Goal: Use online tool/utility: Utilize a website feature to perform a specific function

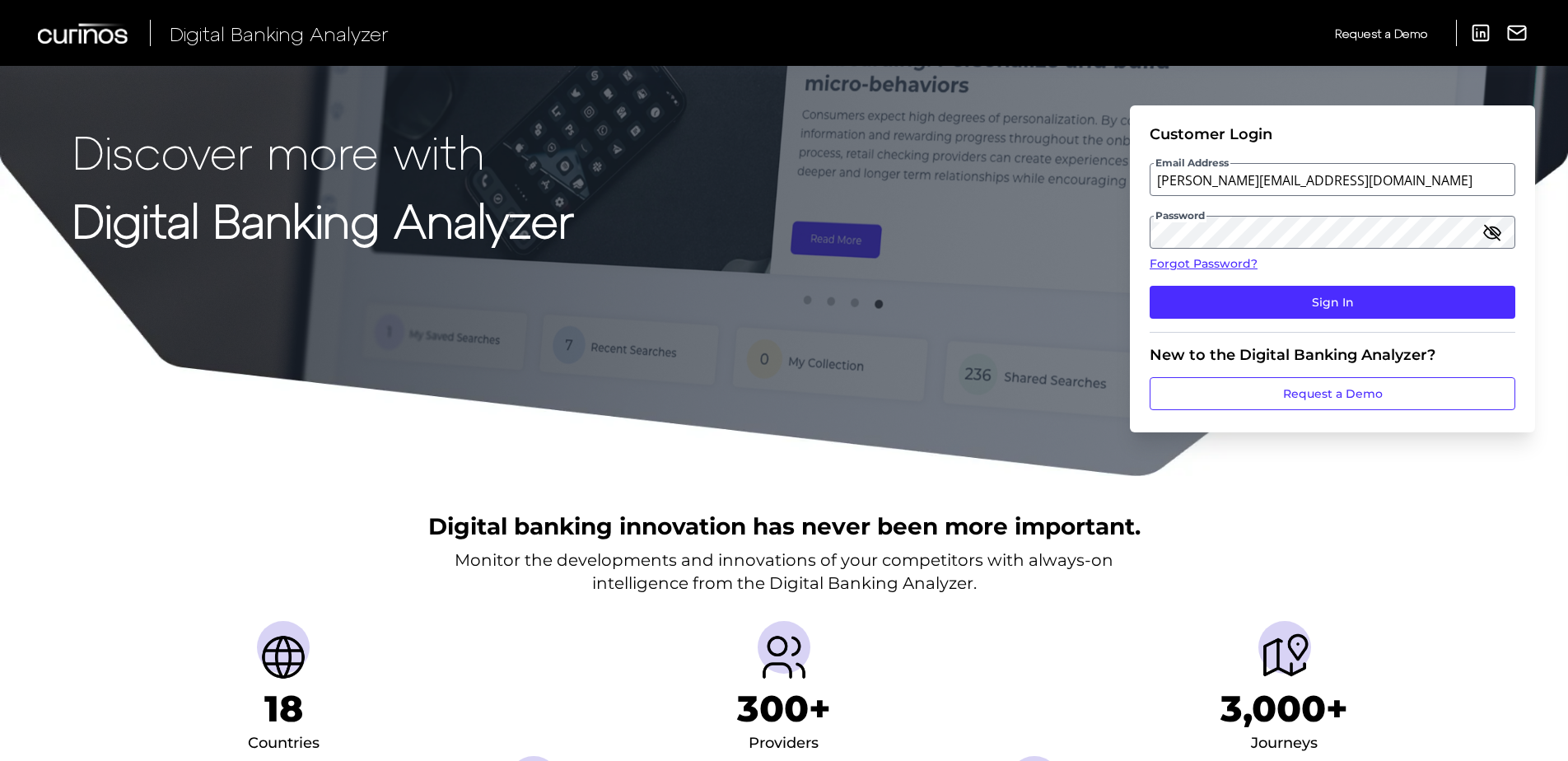
click at [1313, 297] on button "Sign In" at bounding box center [1333, 302] width 366 height 33
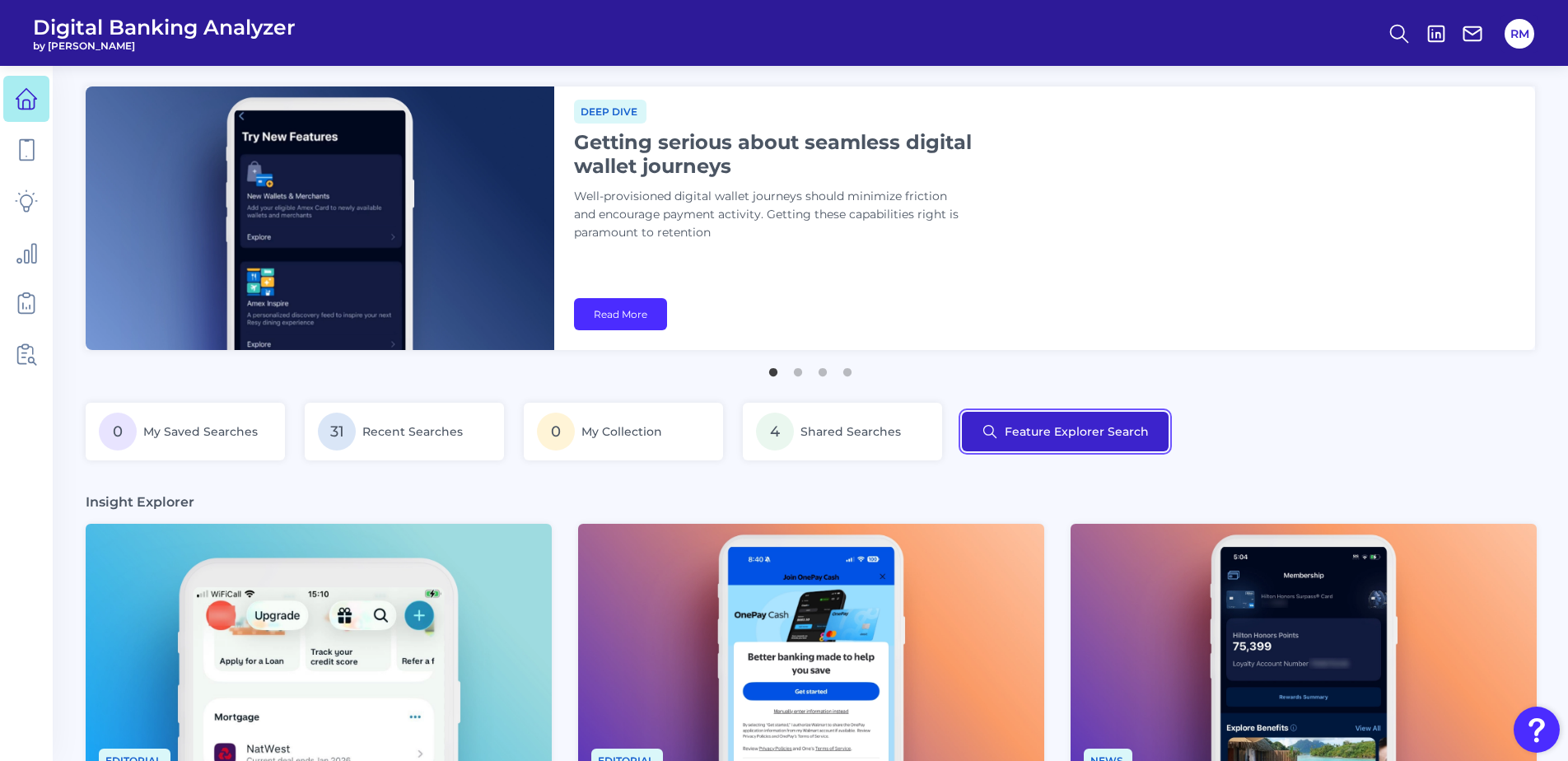
click at [1043, 436] on button "Feature Explorer Search" at bounding box center [1065, 431] width 207 height 39
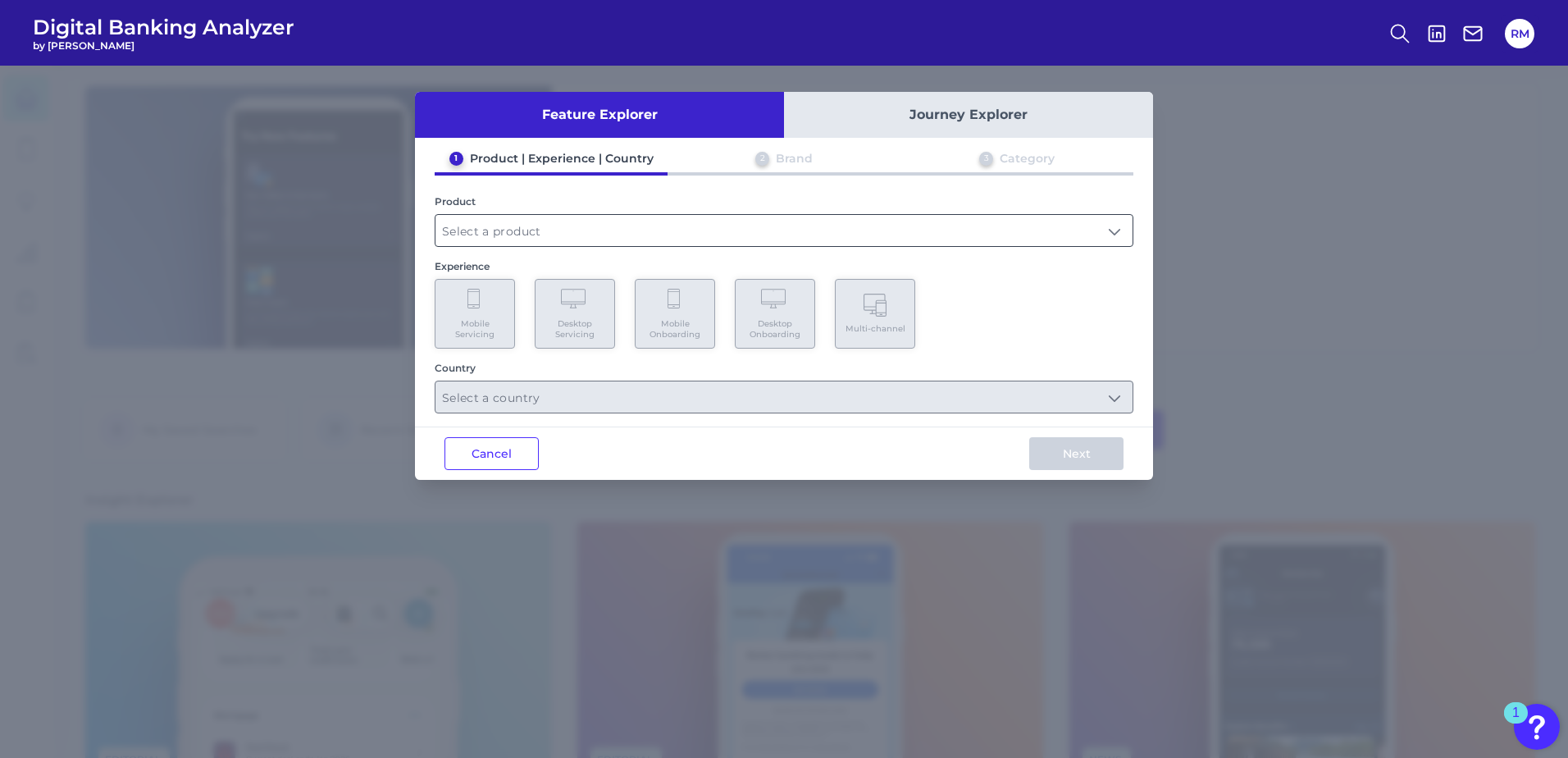
click at [764, 225] on input "text" at bounding box center [783, 230] width 697 height 31
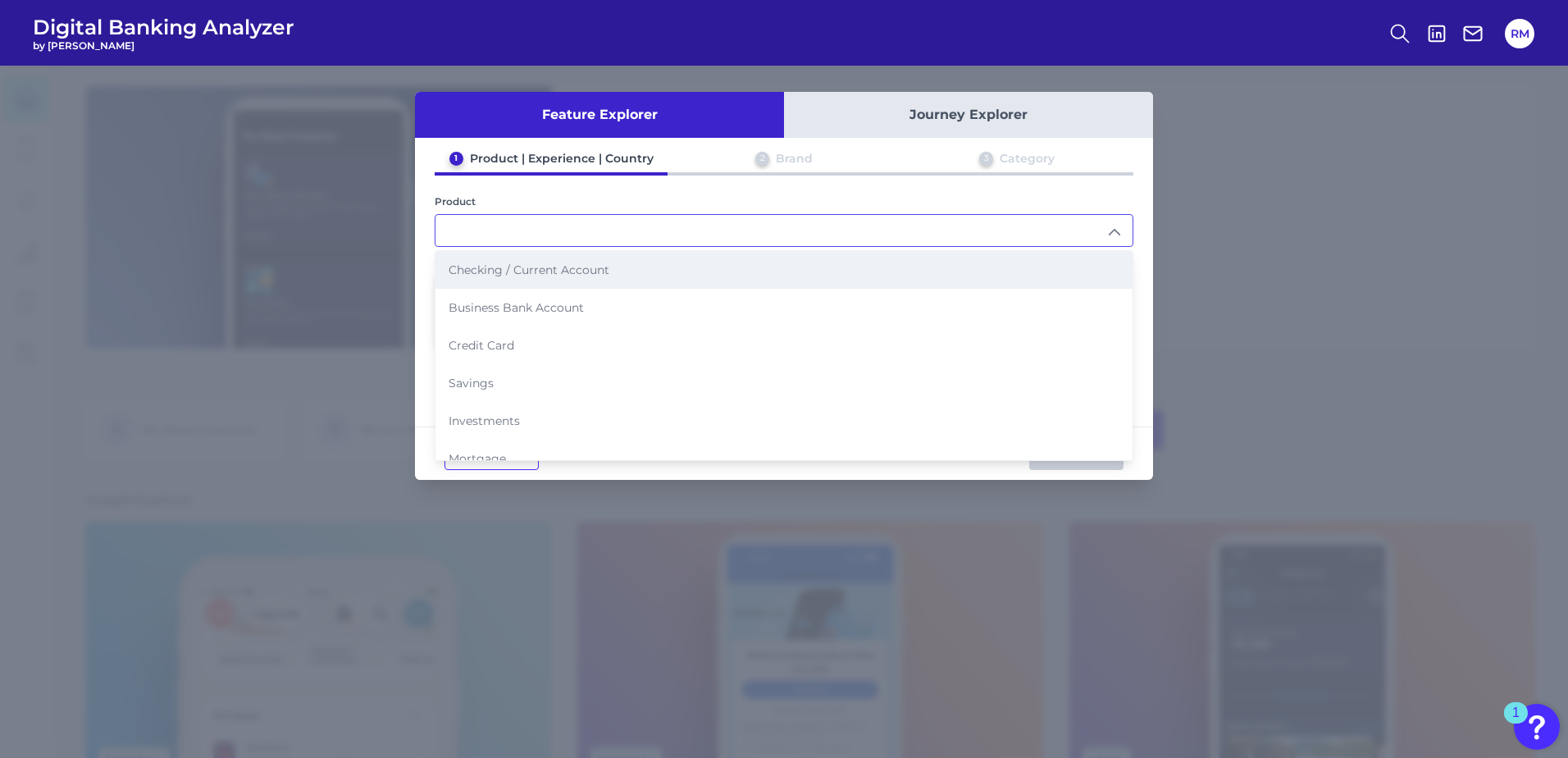
click at [556, 276] on span "Checking / Current Account" at bounding box center [529, 270] width 161 height 15
type input "Checking / Current Account"
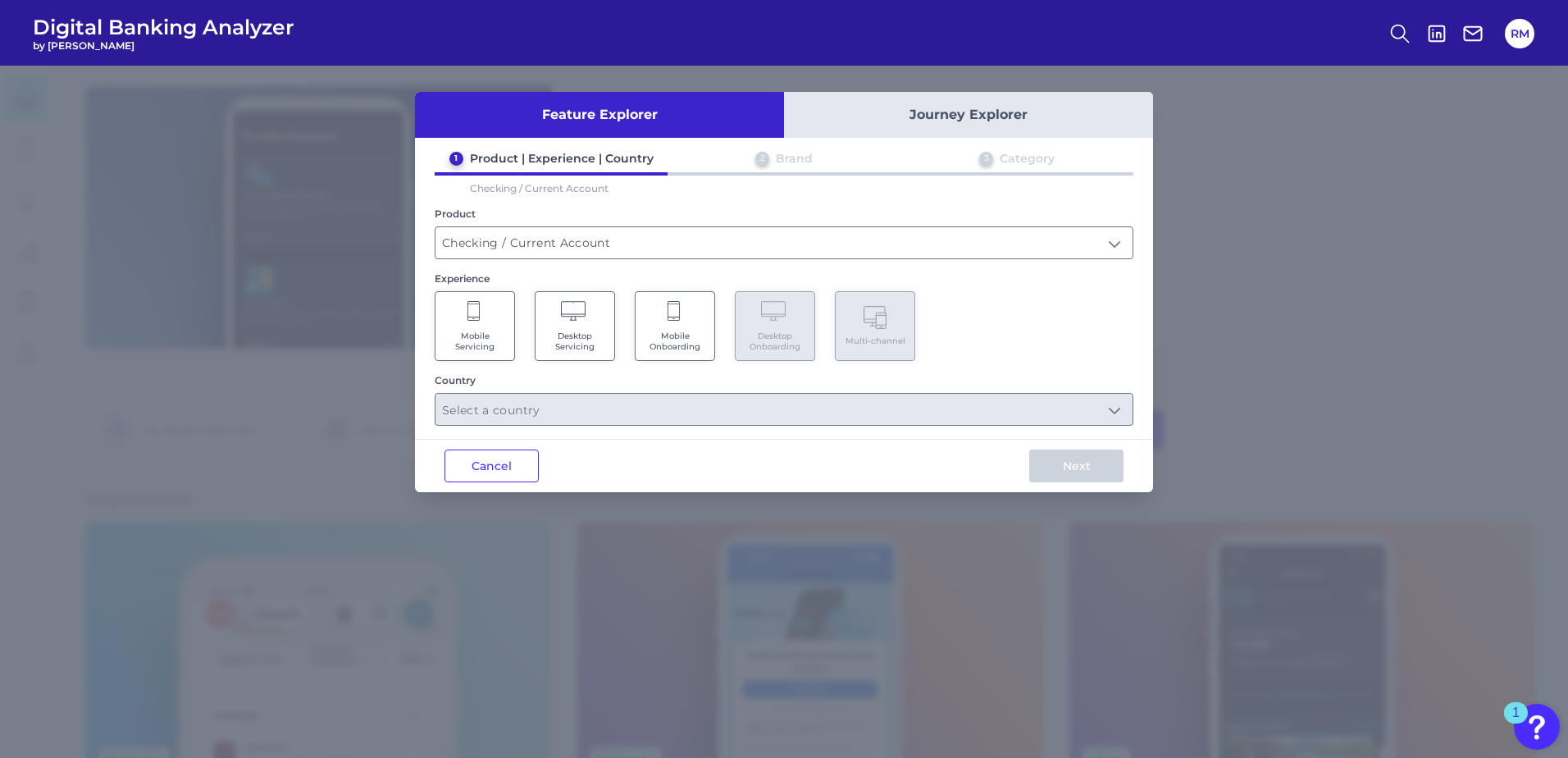
click at [683, 341] on span "Mobile Onboarding" at bounding box center [674, 341] width 63 height 21
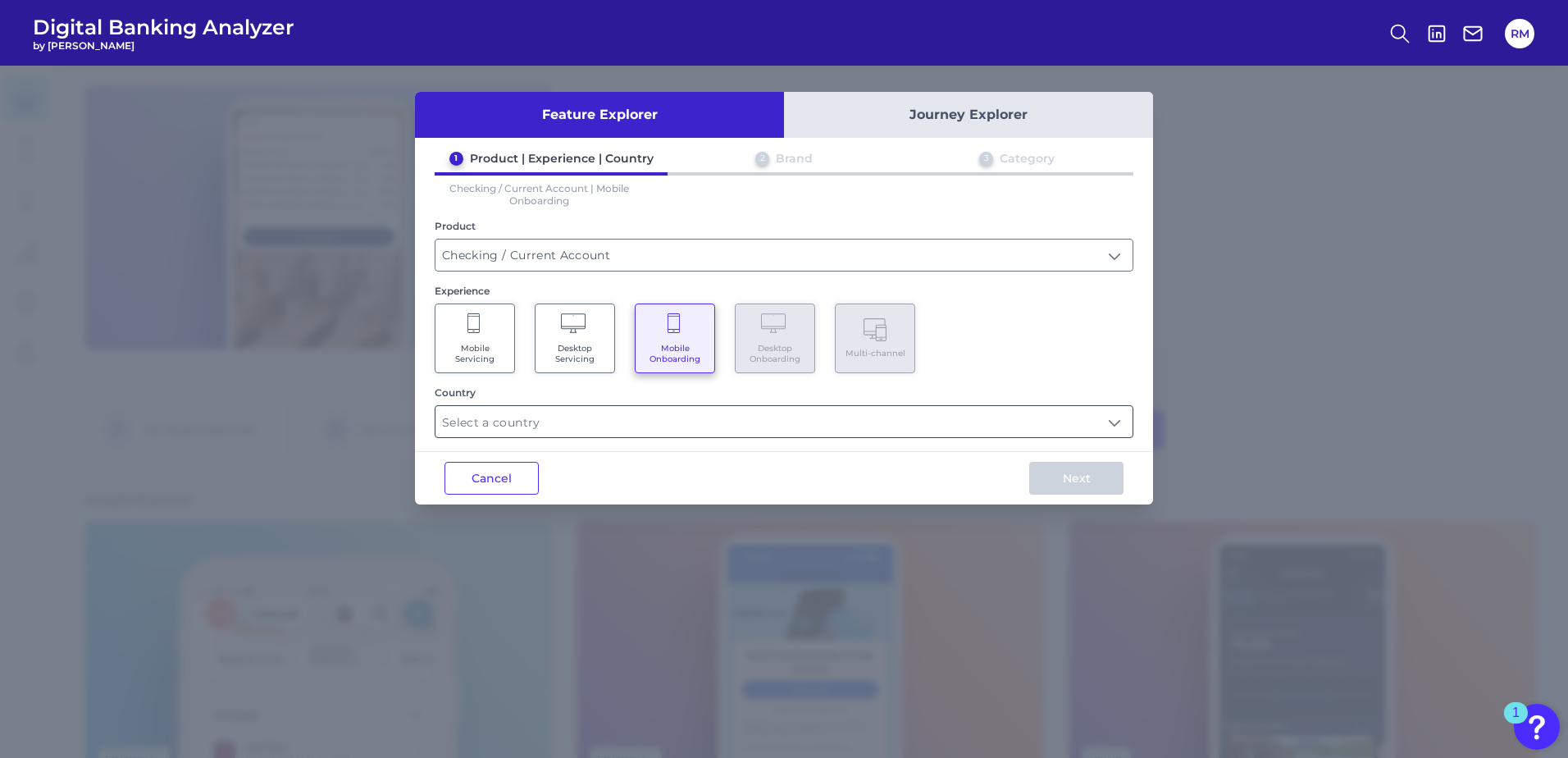
click at [626, 429] on input "text" at bounding box center [783, 422] width 697 height 31
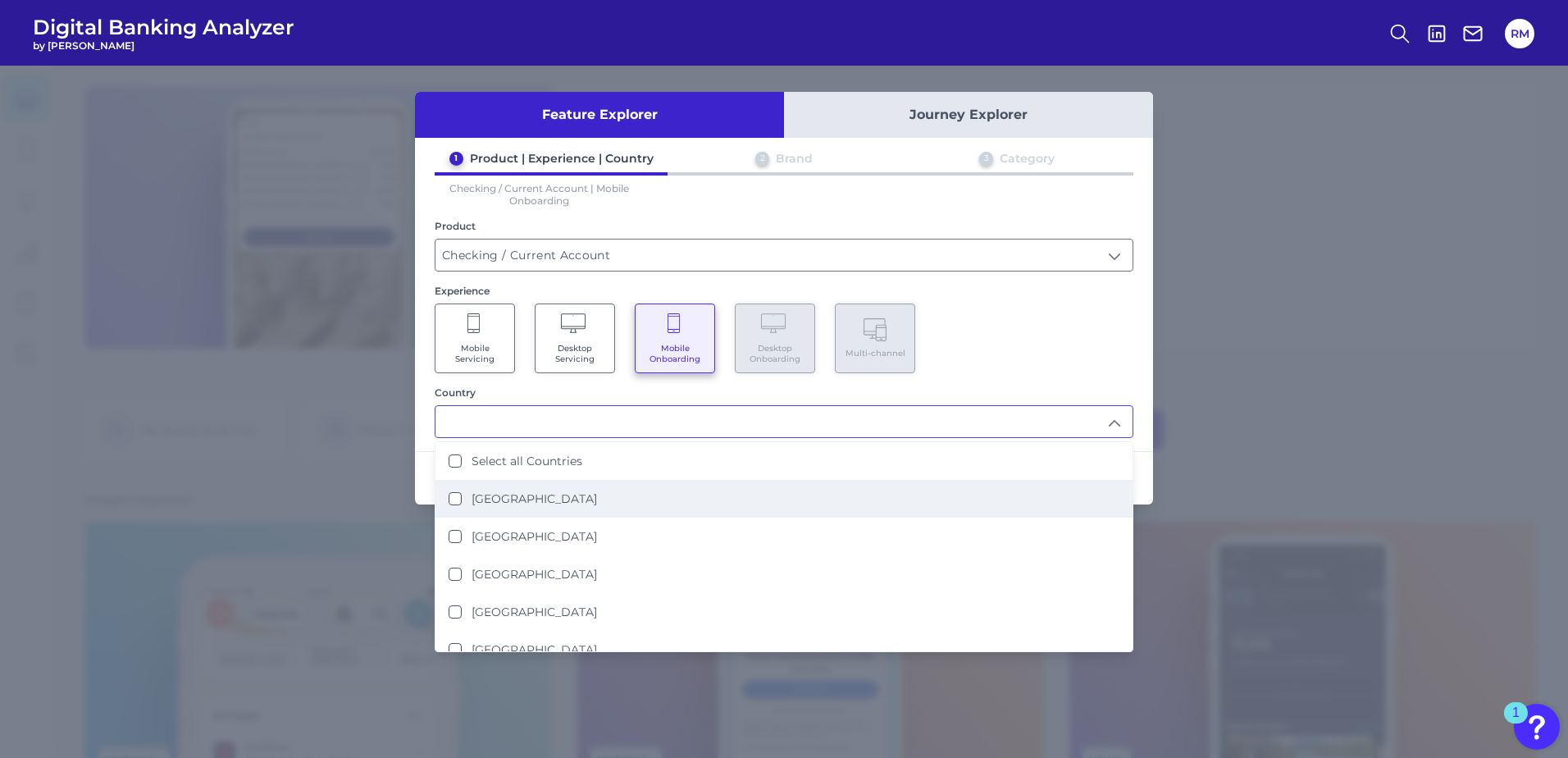
click at [534, 503] on label "[GEOGRAPHIC_DATA]" at bounding box center [534, 499] width 125 height 15
type input "[GEOGRAPHIC_DATA]"
click at [1039, 355] on div "Mobile Servicing Desktop Servicing Mobile Onboarding Desktop Onboarding Multi-c…" at bounding box center [783, 338] width 699 height 70
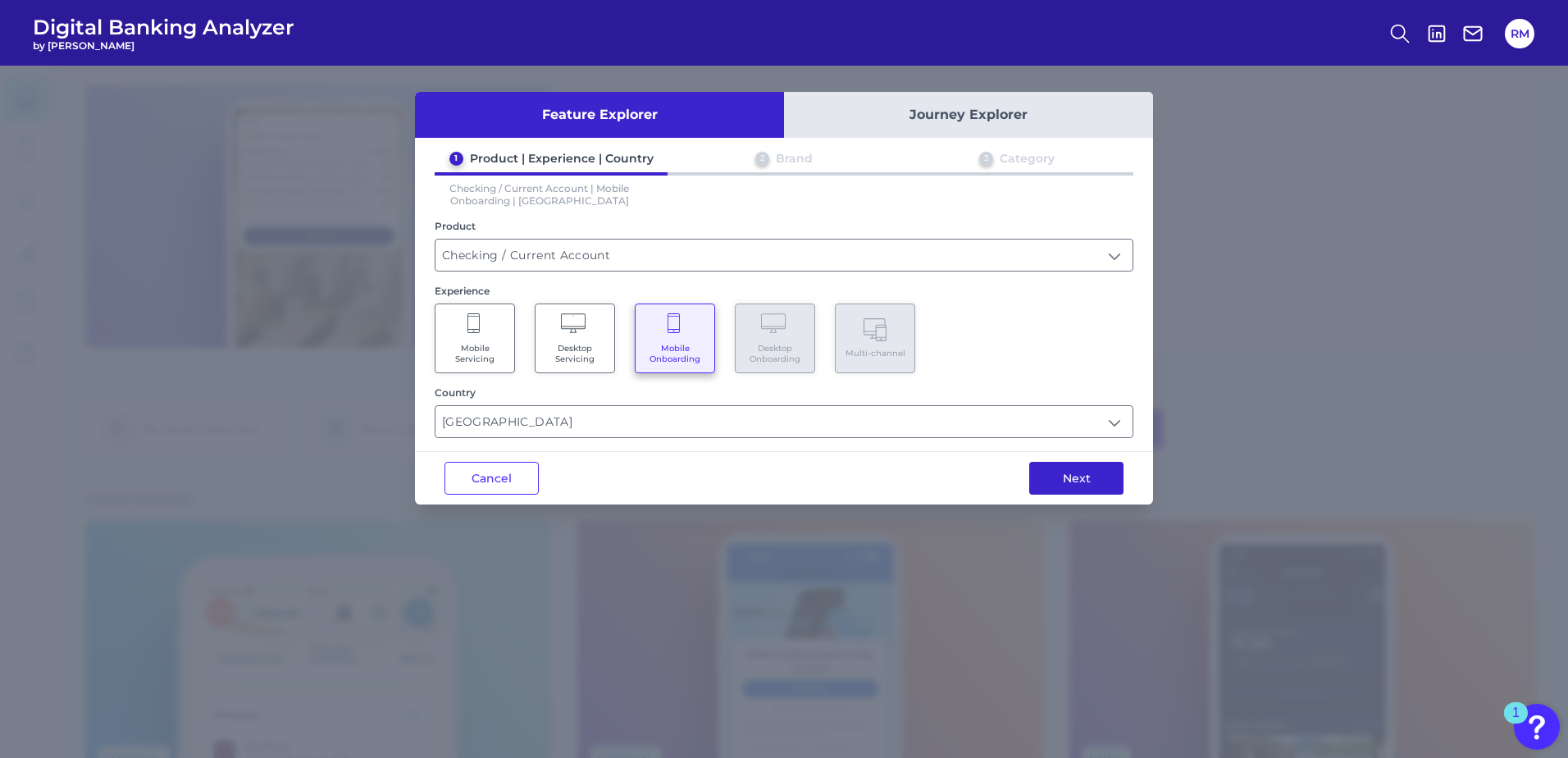
click at [1073, 486] on button "Next" at bounding box center [1077, 478] width 94 height 33
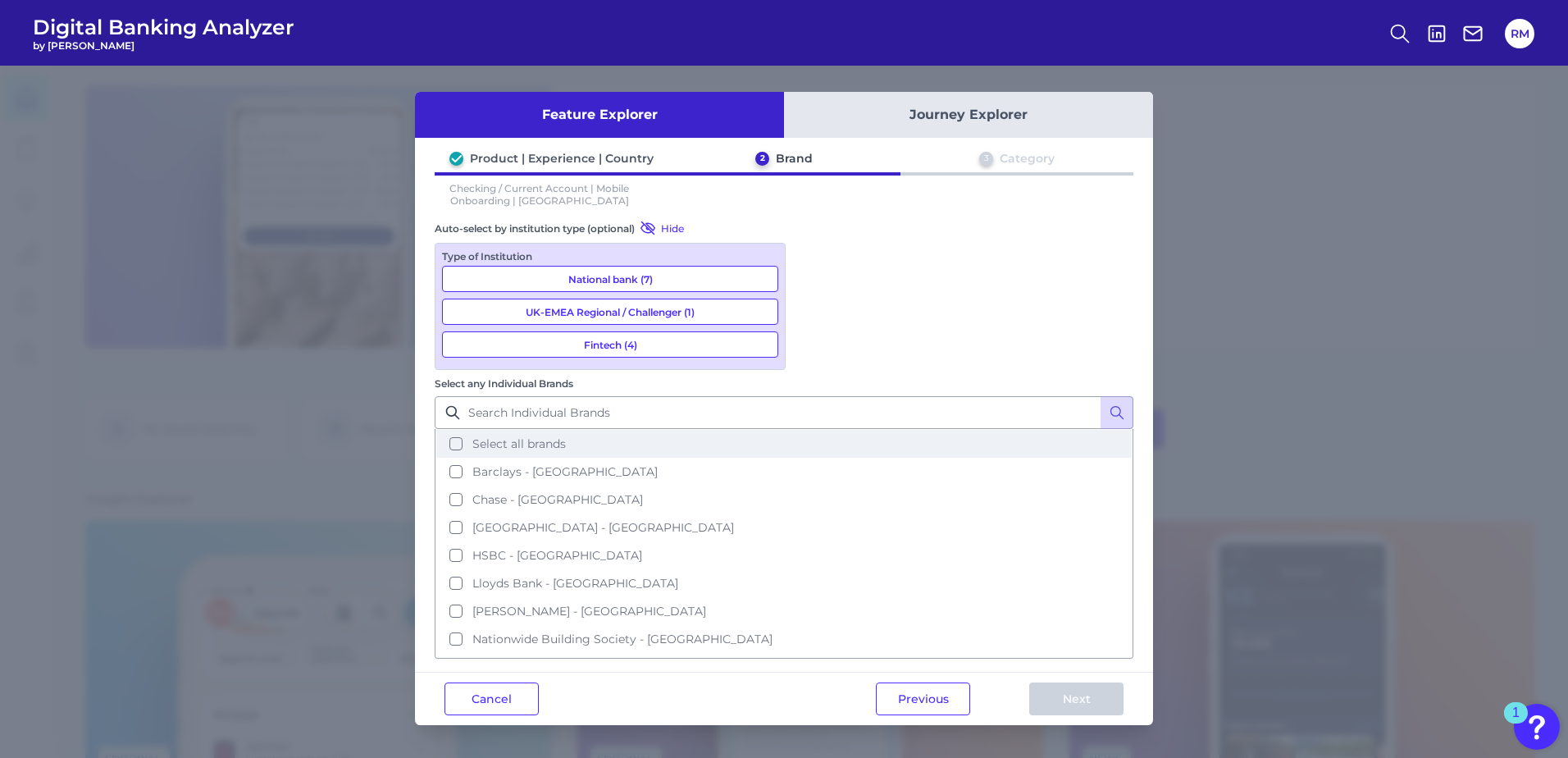
click at [566, 436] on span "Select all brands" at bounding box center [519, 444] width 94 height 15
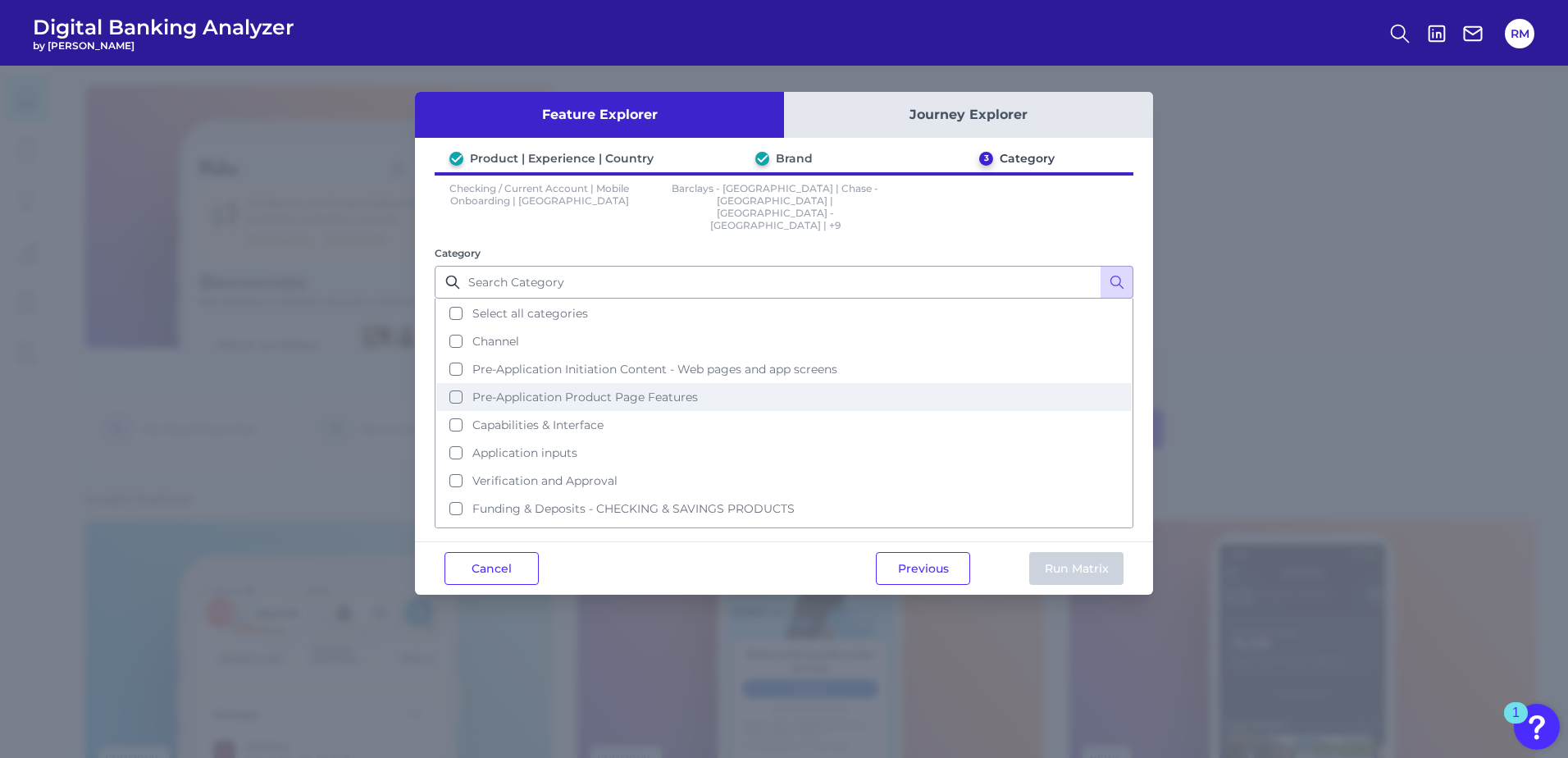
scroll to position [52, 0]
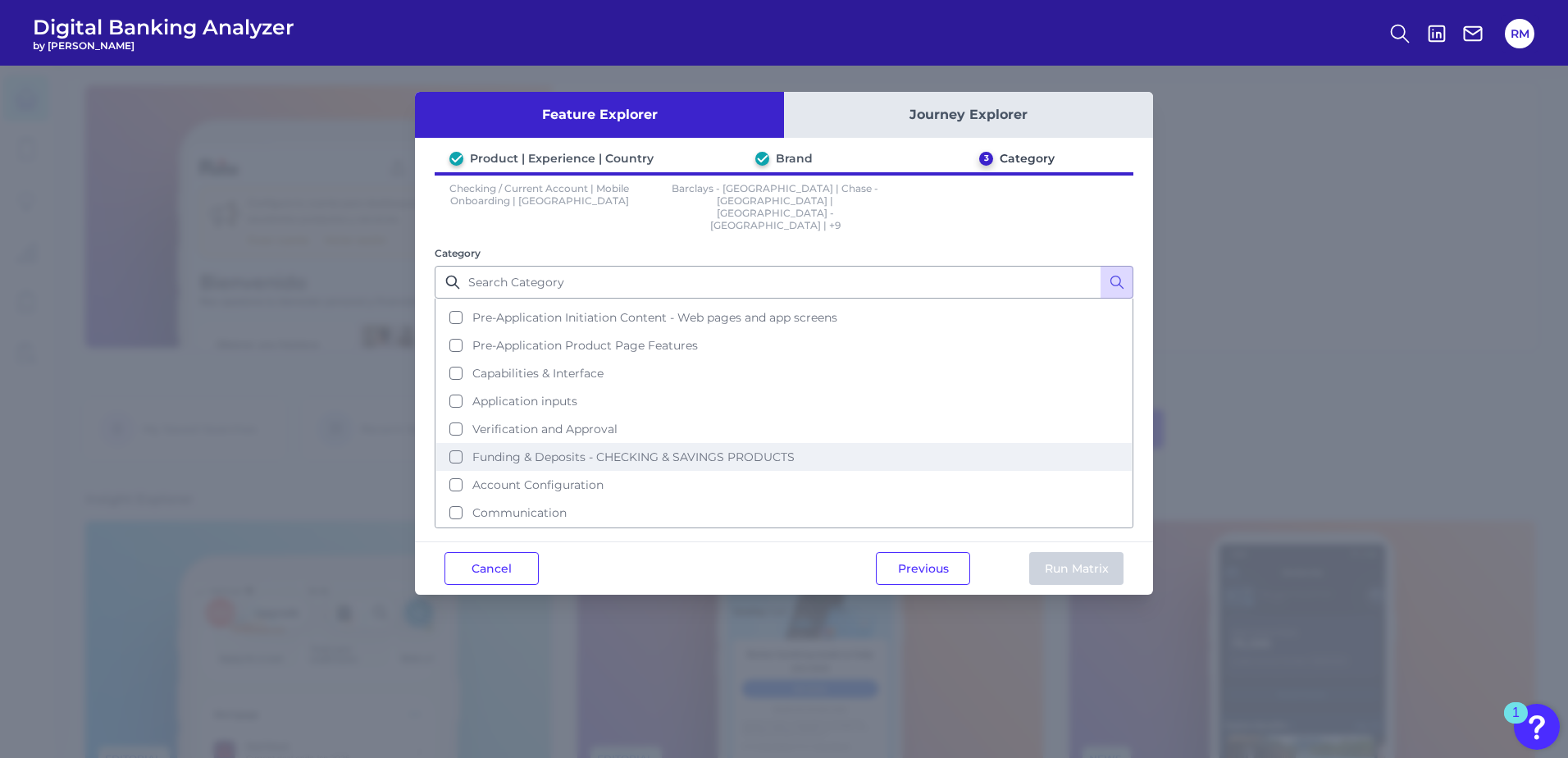
click at [610, 450] on span "Funding & Deposits - CHECKING & SAVINGS PRODUCTS" at bounding box center [633, 457] width 323 height 15
click at [1071, 552] on button "Run Matrix" at bounding box center [1077, 568] width 94 height 33
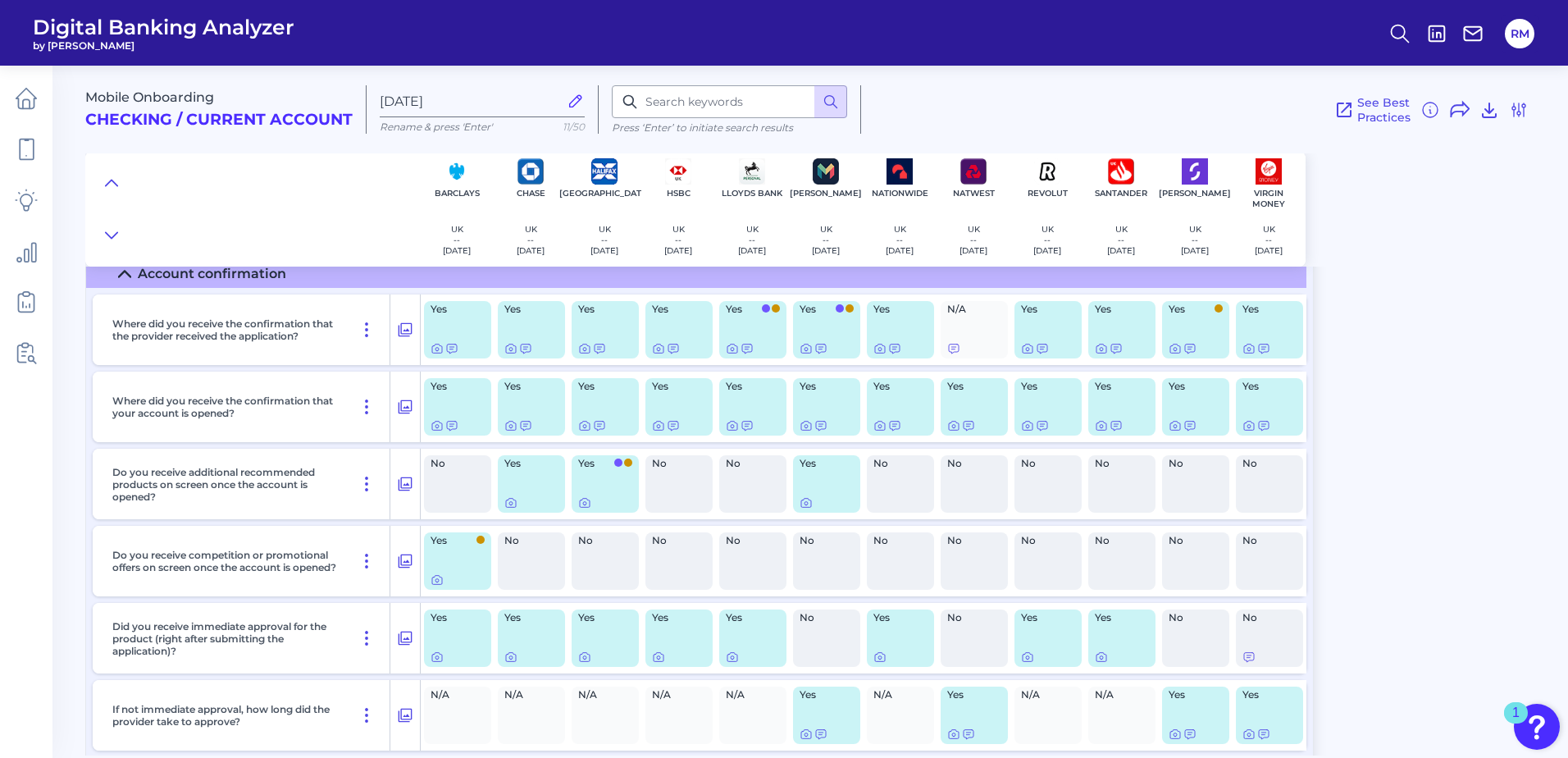
scroll to position [1560, 0]
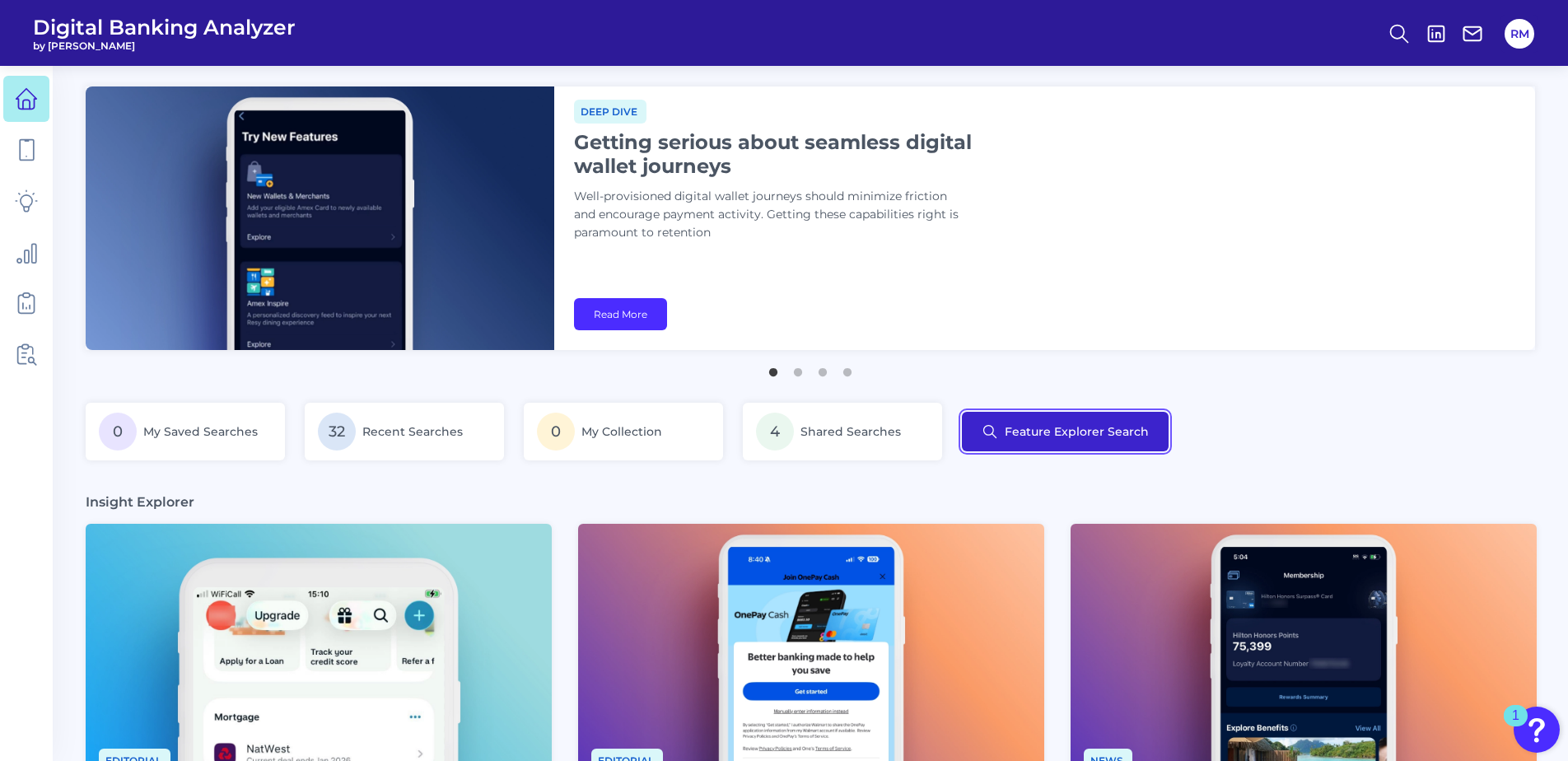
click at [1113, 451] on button "Feature Explorer Search" at bounding box center [1065, 431] width 207 height 39
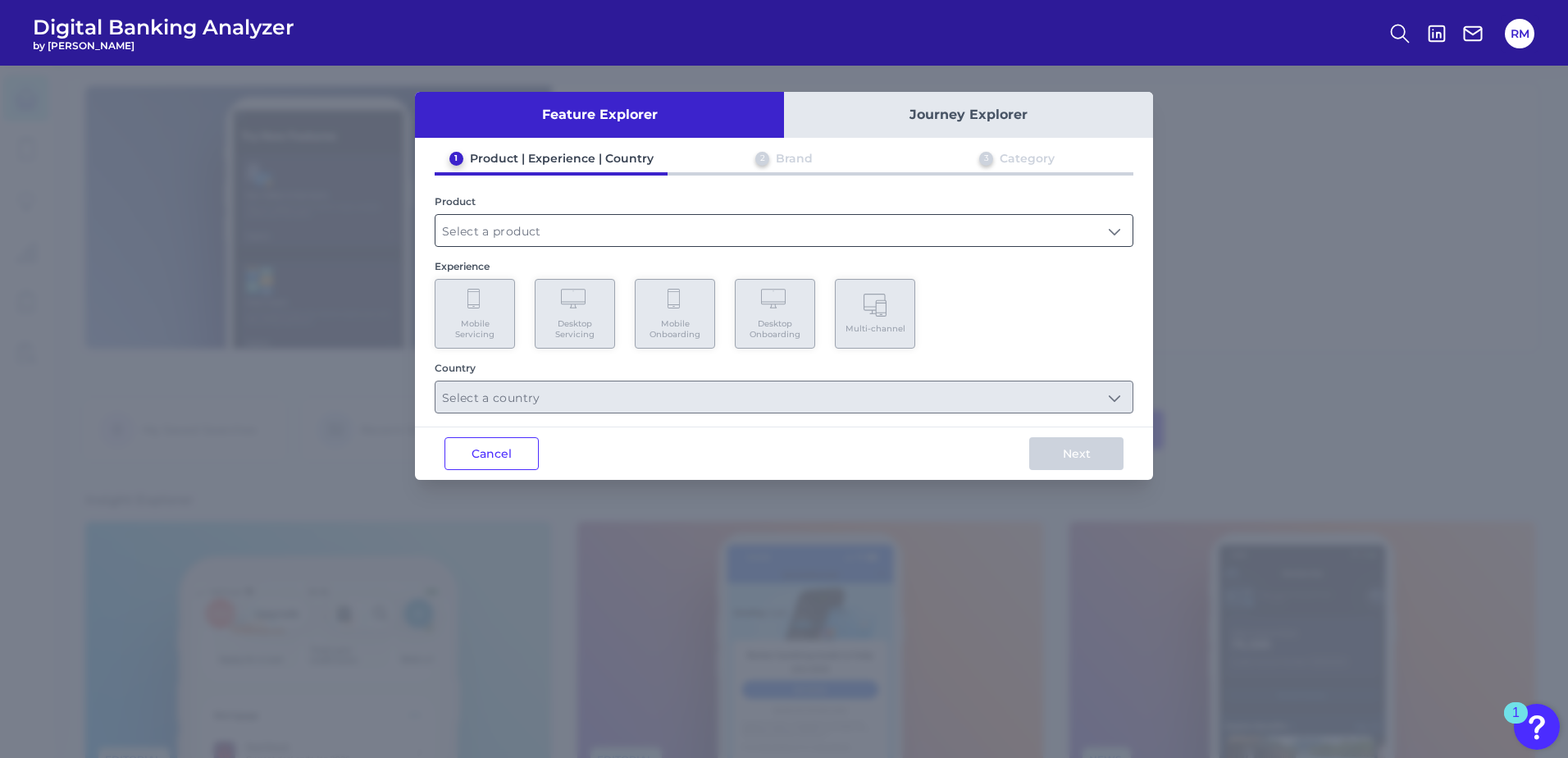
click at [578, 244] on input "text" at bounding box center [783, 230] width 697 height 31
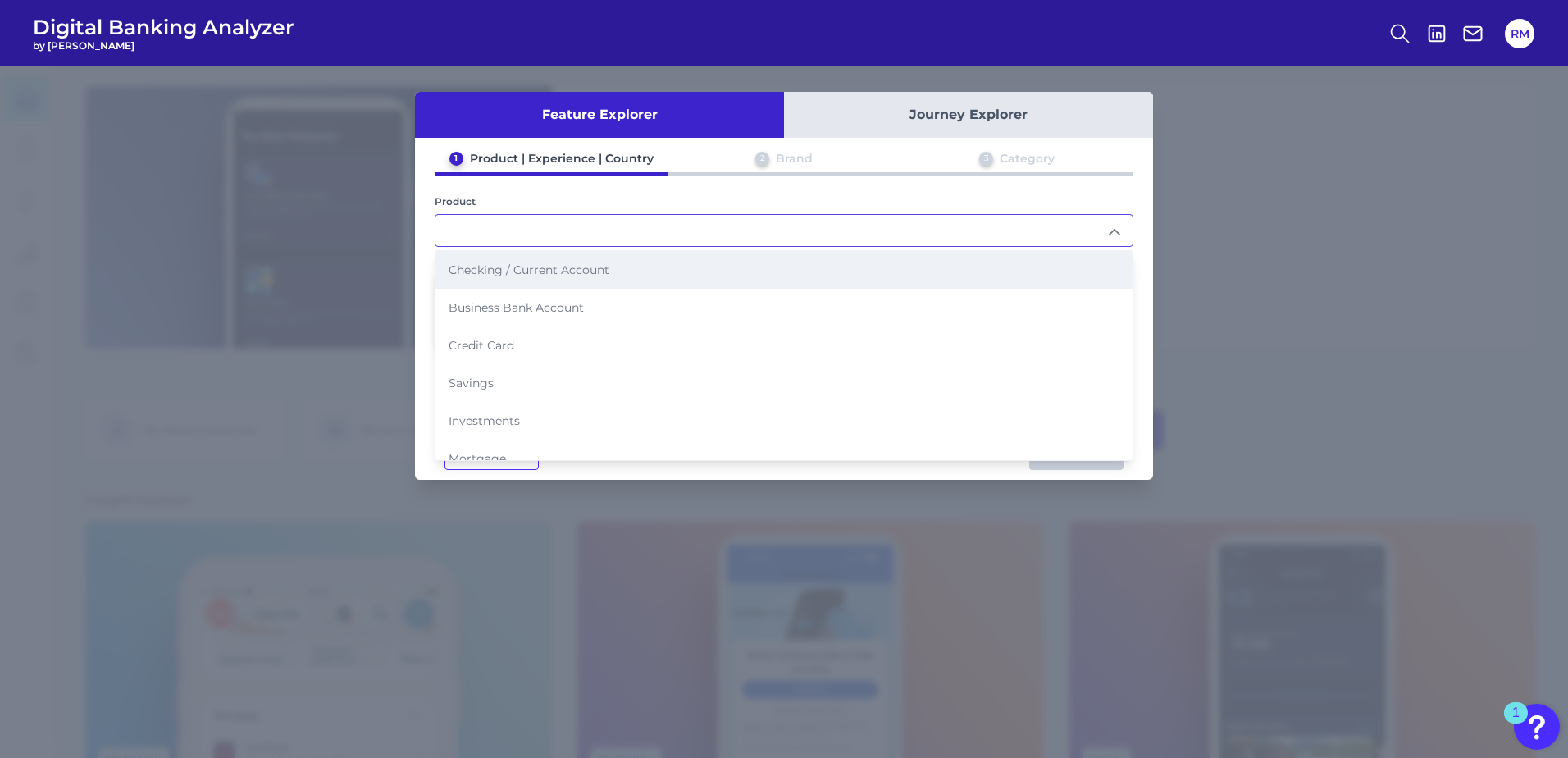
click at [590, 278] on li "Checking / Current Account" at bounding box center [783, 270] width 697 height 38
type input "Checking / Current Account"
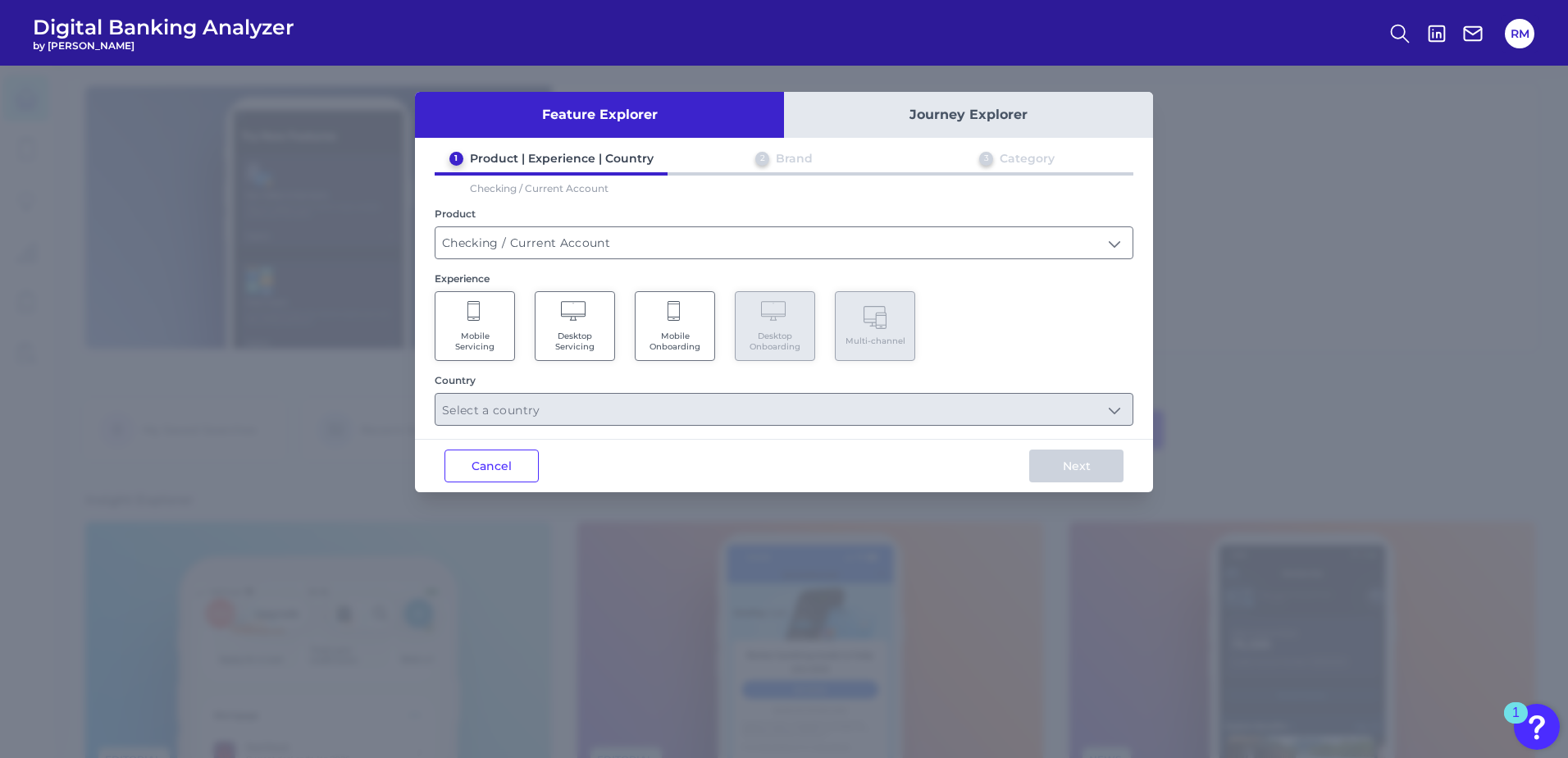
click at [679, 340] on span "Mobile Onboarding" at bounding box center [674, 341] width 63 height 21
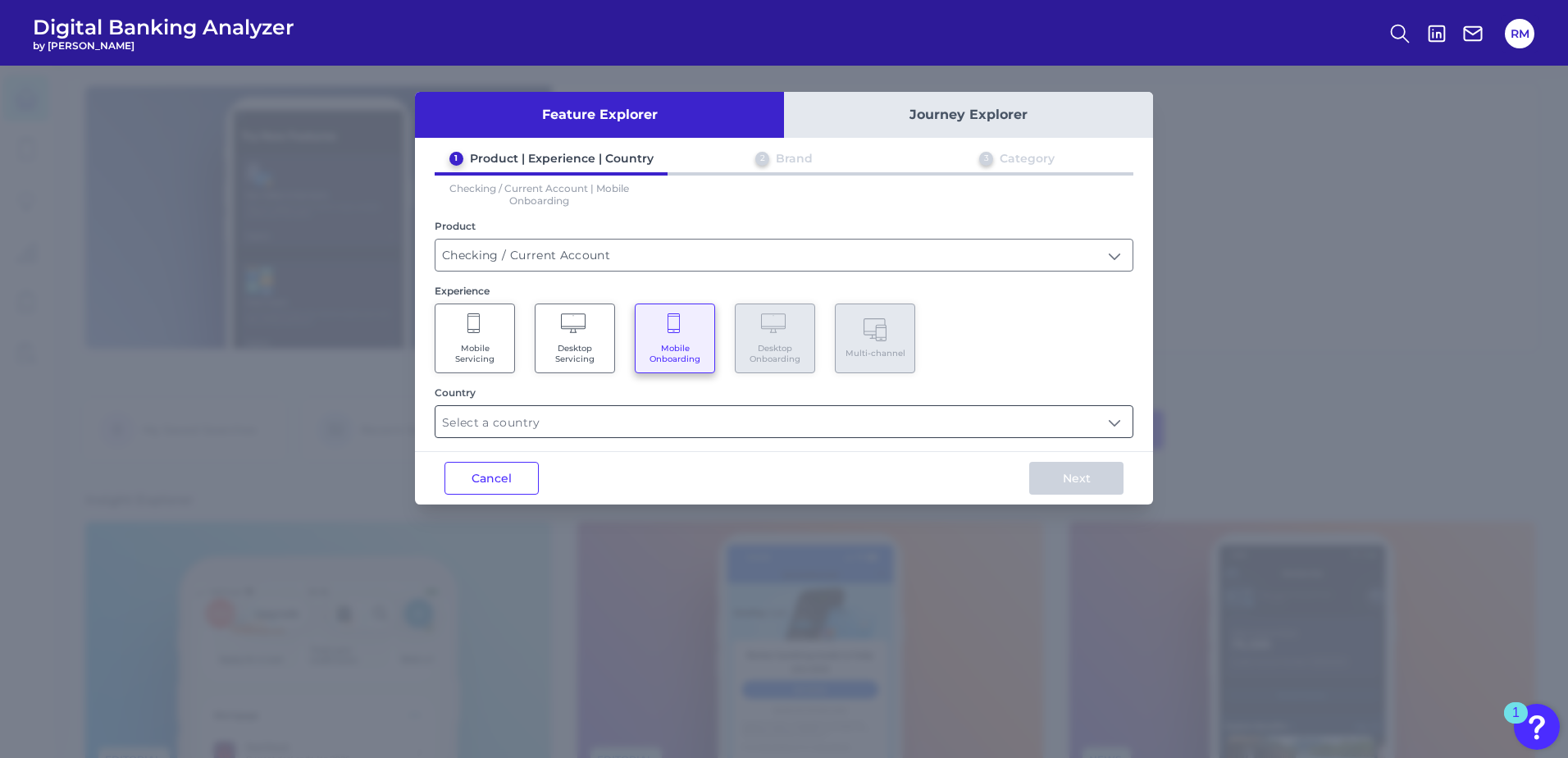
click at [675, 423] on input "text" at bounding box center [783, 422] width 697 height 31
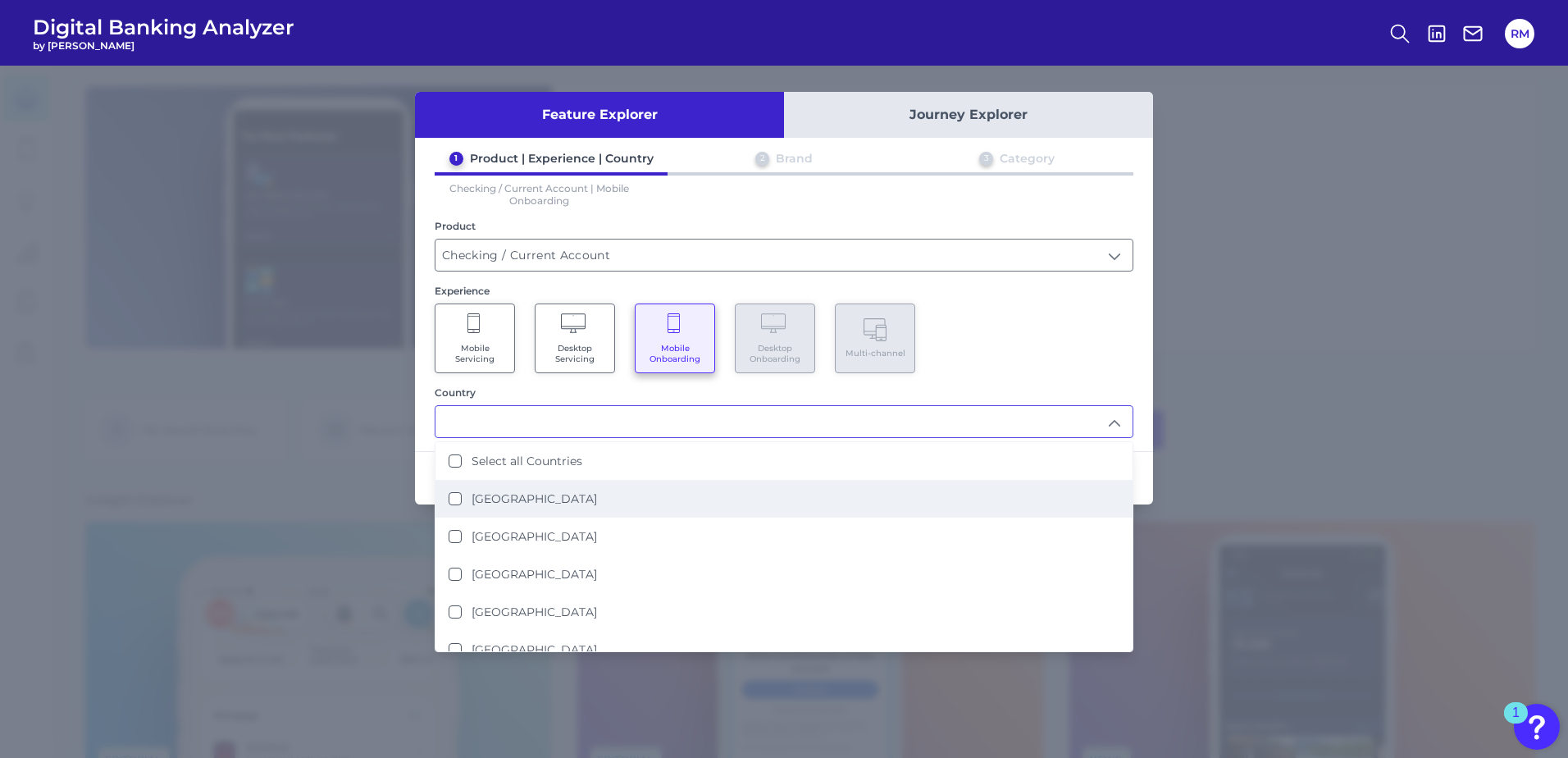
click at [524, 504] on label "[GEOGRAPHIC_DATA]" at bounding box center [534, 499] width 125 height 15
type input "[GEOGRAPHIC_DATA]"
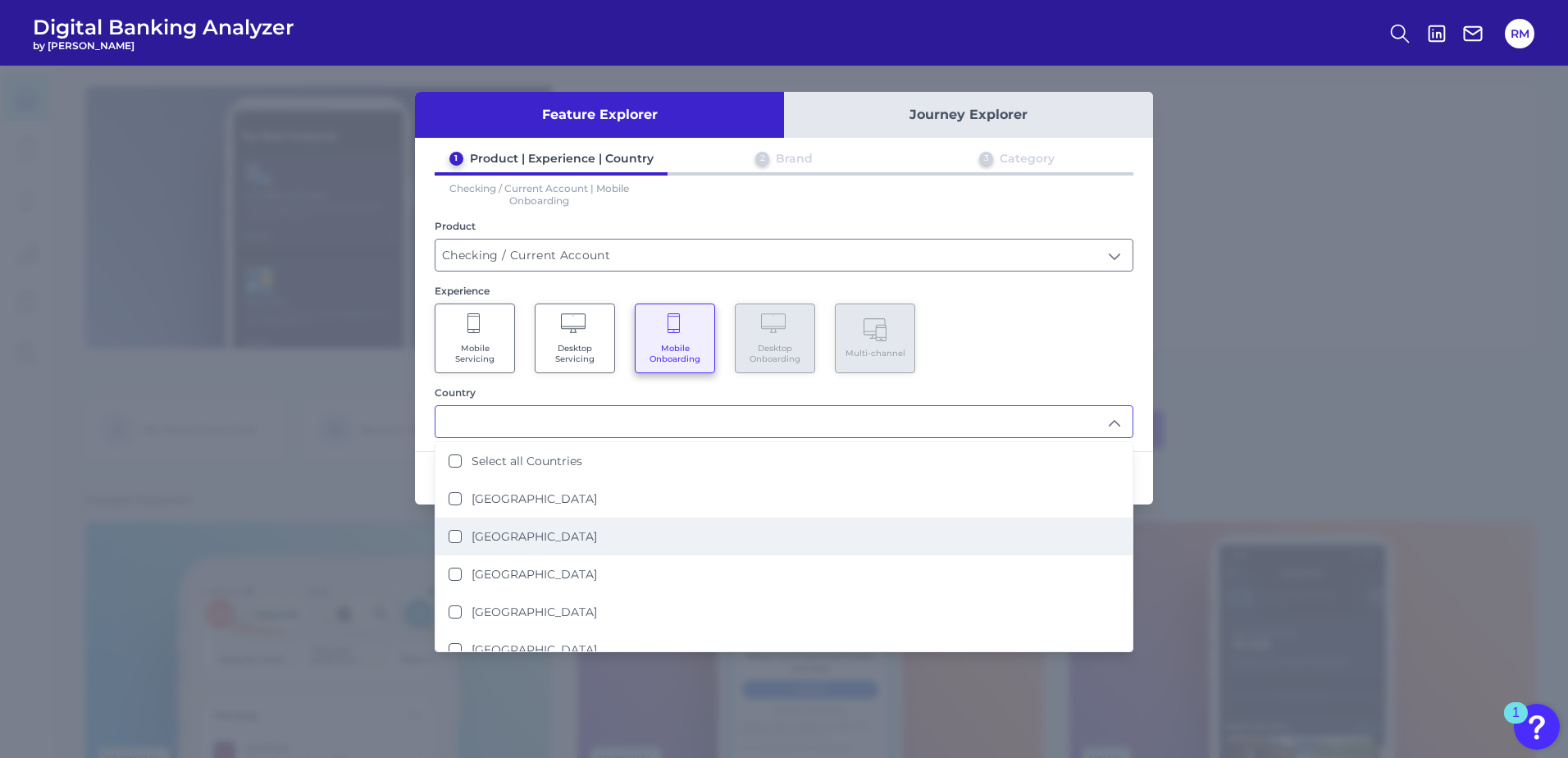
scroll to position [1, 0]
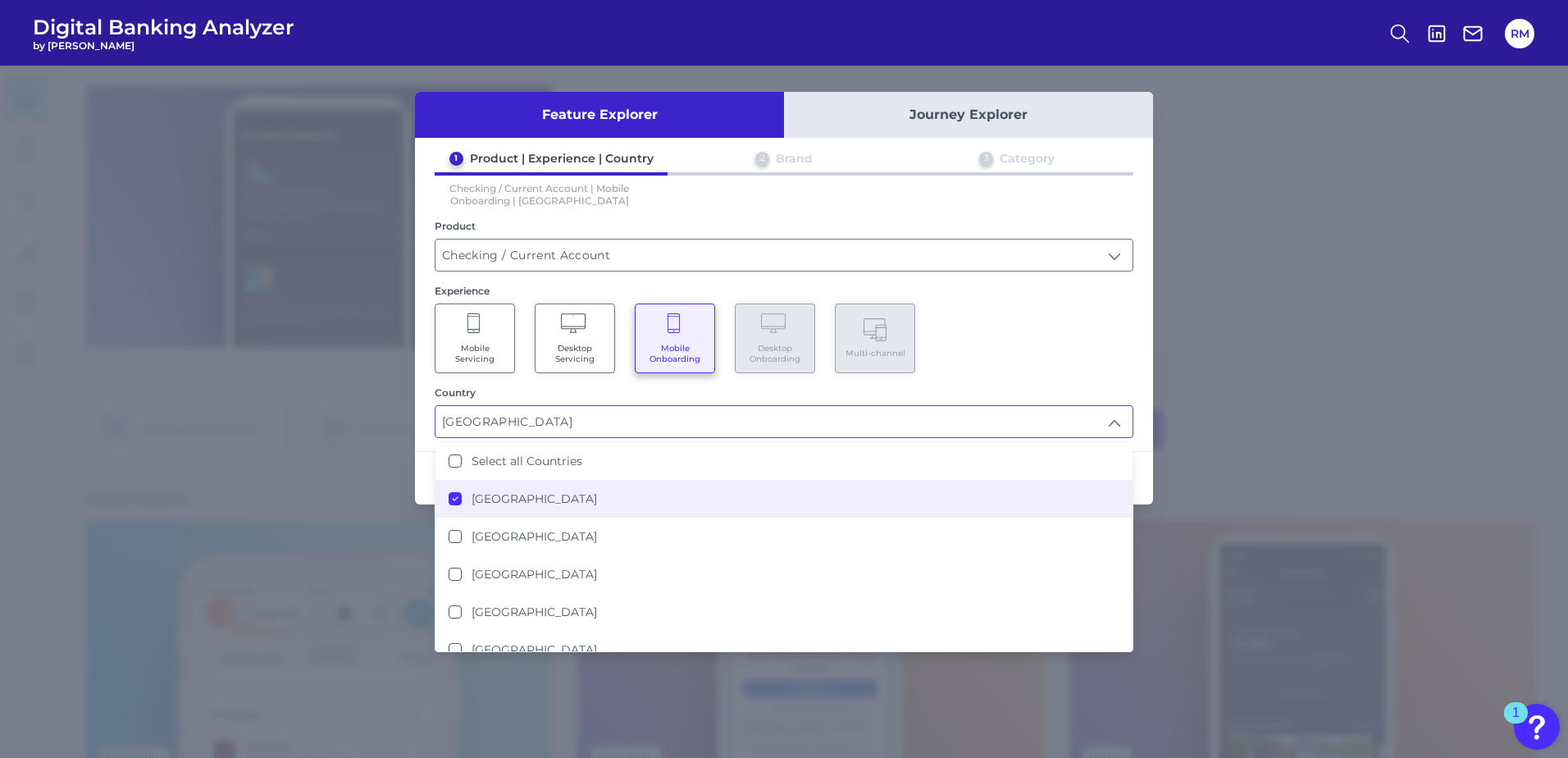
click at [1139, 329] on div "1 Product | Experience | Country 2 Brand 3 Category Checking / Current Account …" at bounding box center [784, 294] width 738 height 287
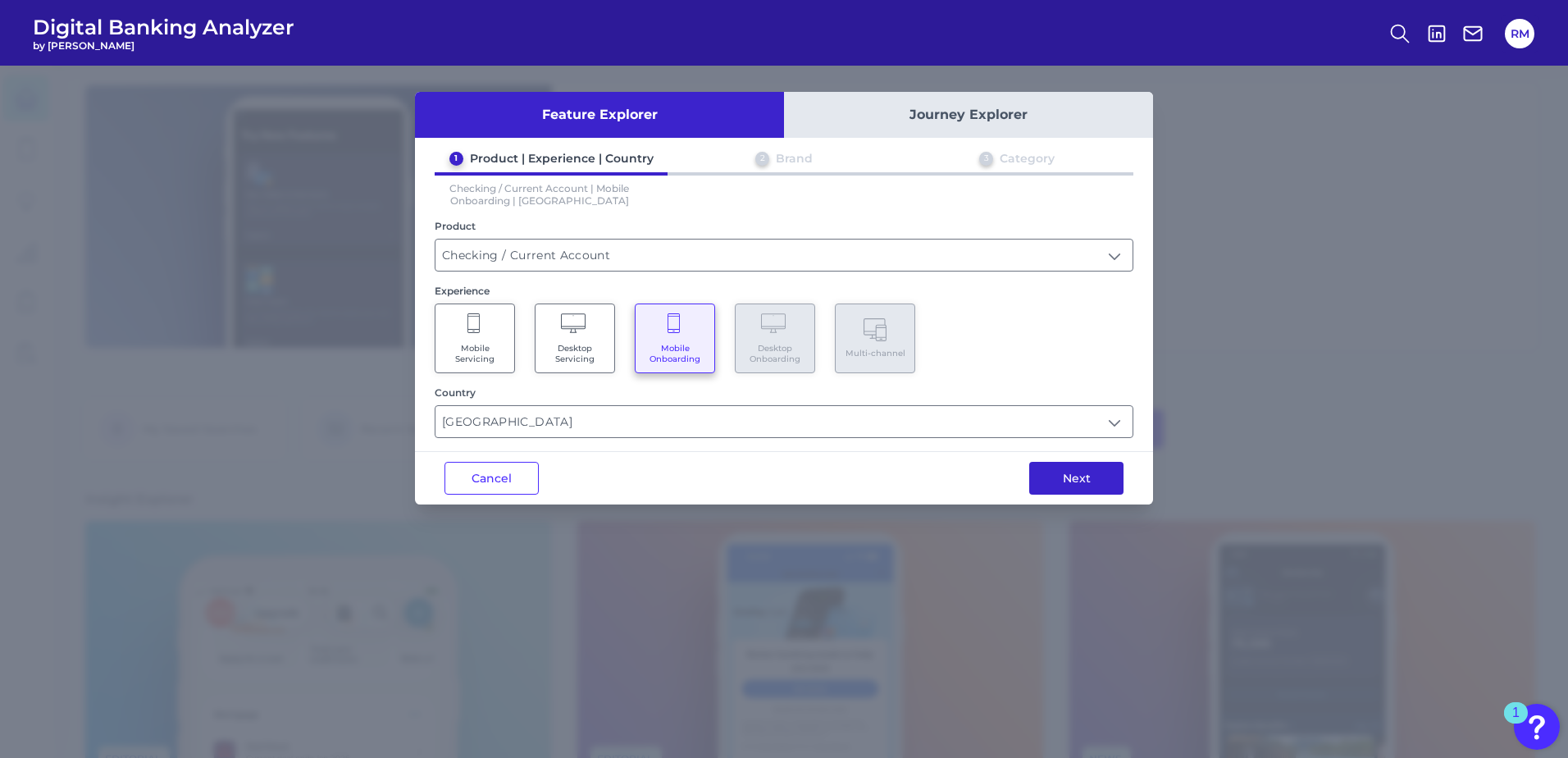
click at [1115, 468] on button "Next" at bounding box center [1077, 478] width 94 height 33
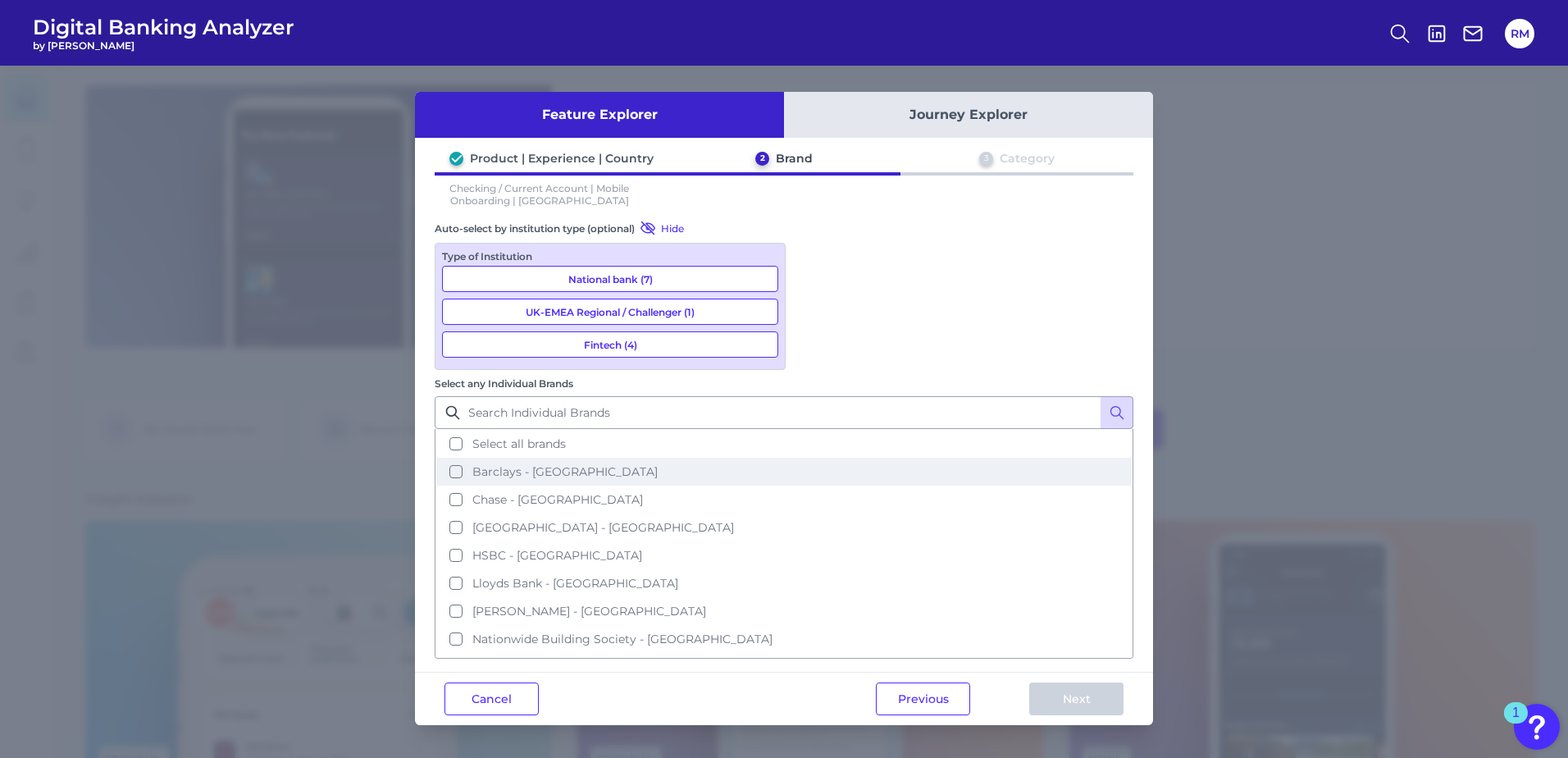
click at [883, 458] on button "Barclays - [GEOGRAPHIC_DATA]" at bounding box center [783, 472] width 695 height 28
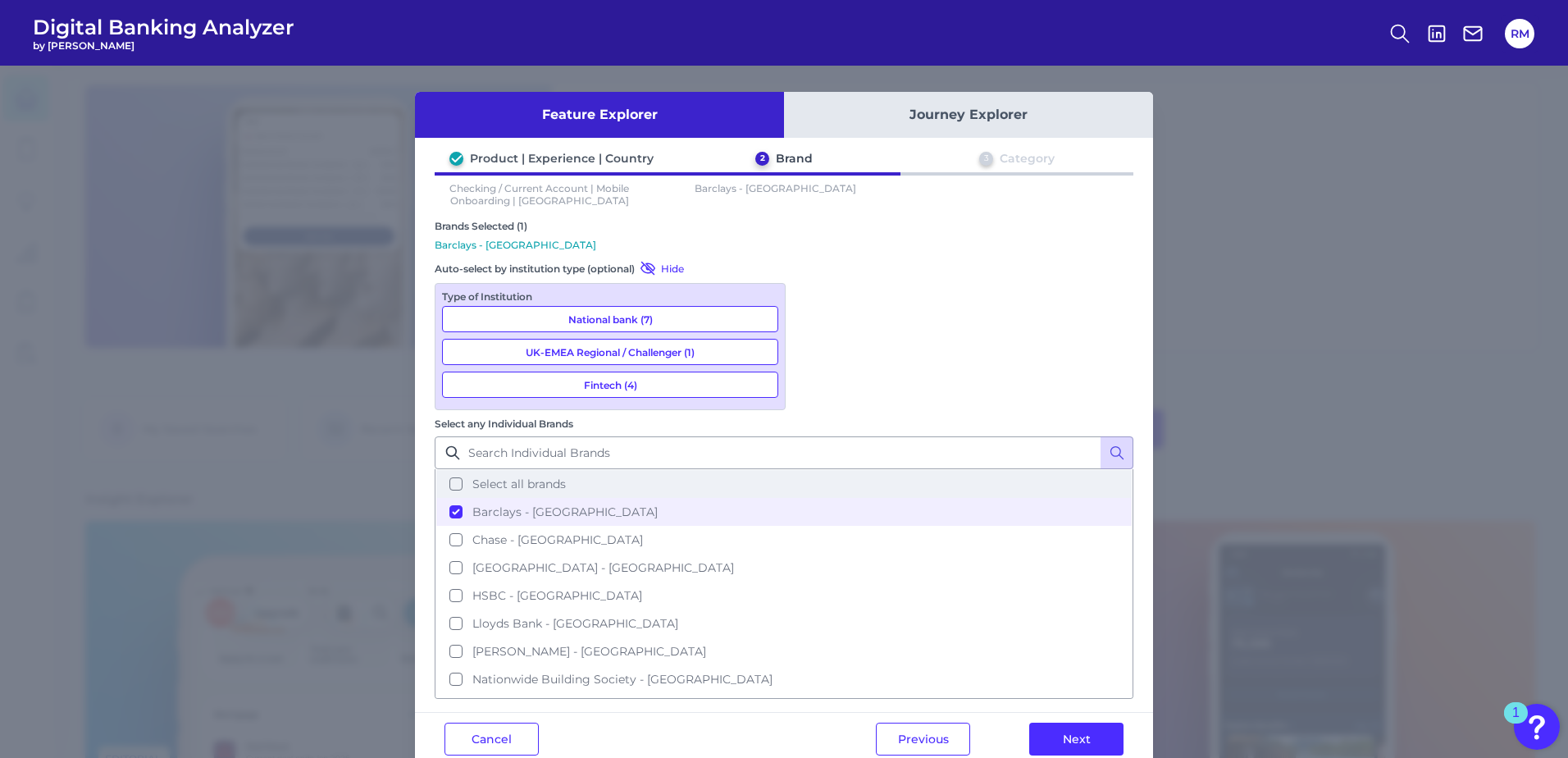
click at [878, 470] on button "Select all brands" at bounding box center [783, 484] width 695 height 28
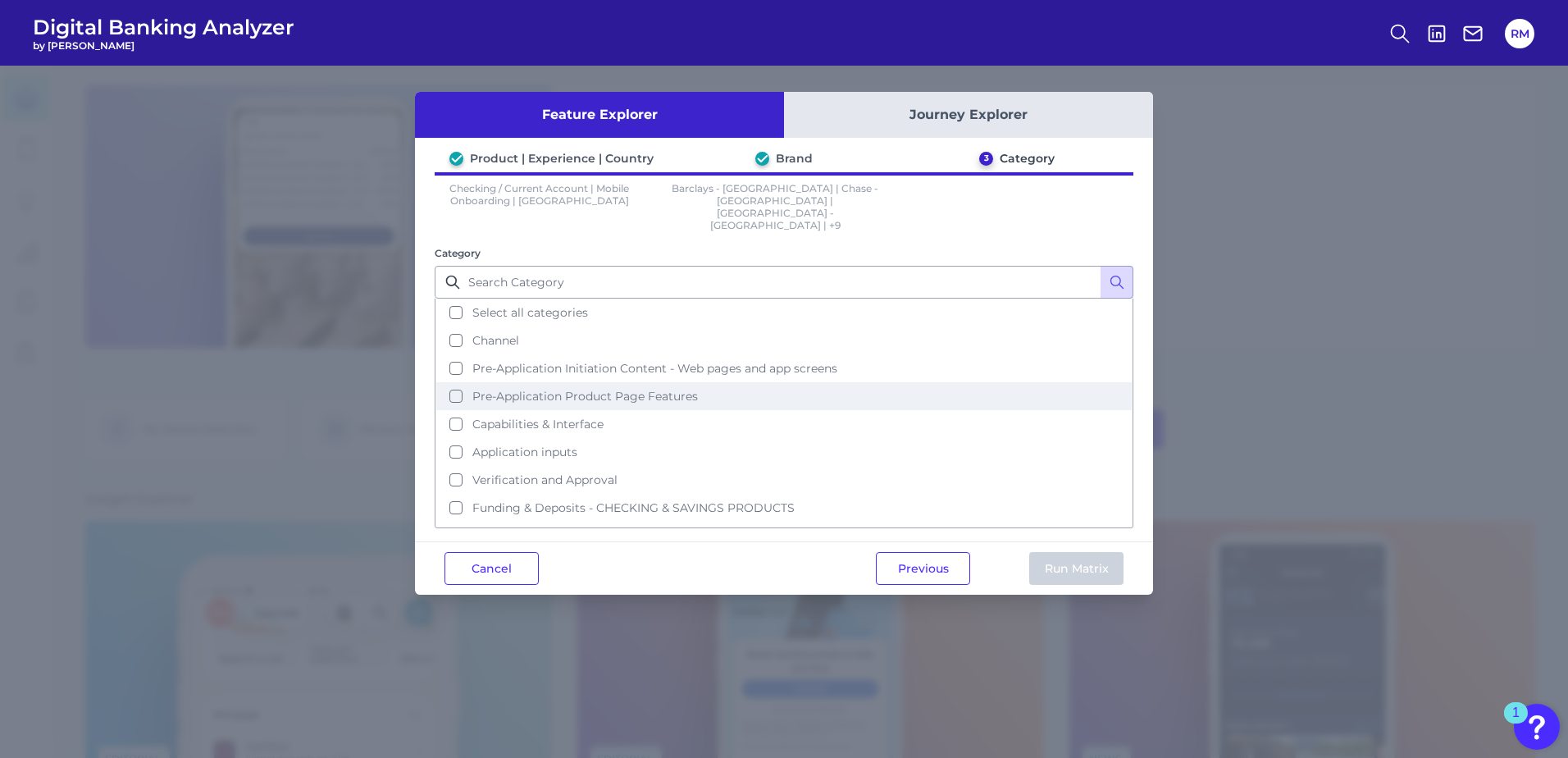
scroll to position [0, 0]
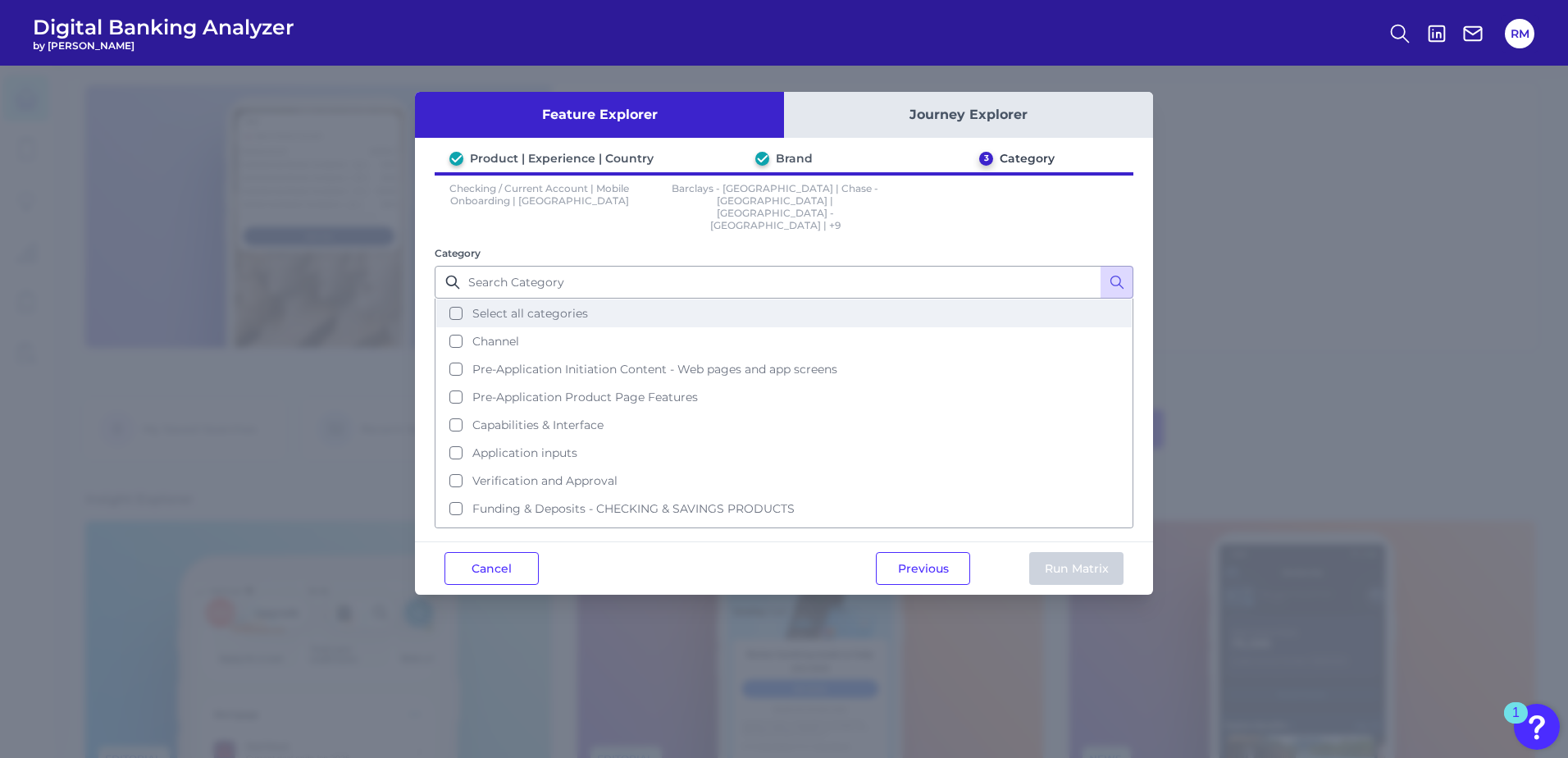
click at [541, 306] on span "Select all categories" at bounding box center [530, 314] width 115 height 15
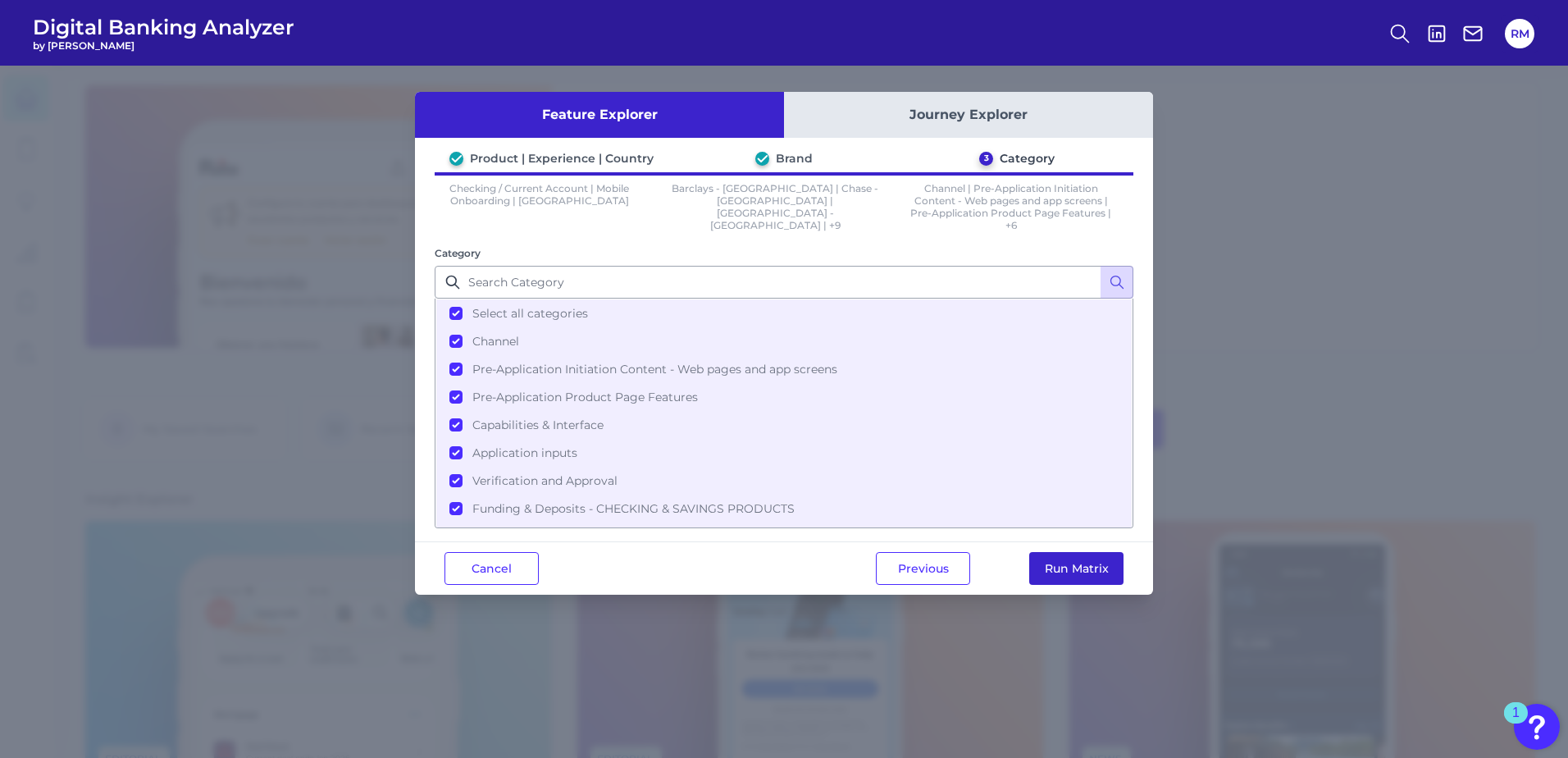
click at [1064, 559] on button "Run Matrix" at bounding box center [1077, 568] width 94 height 33
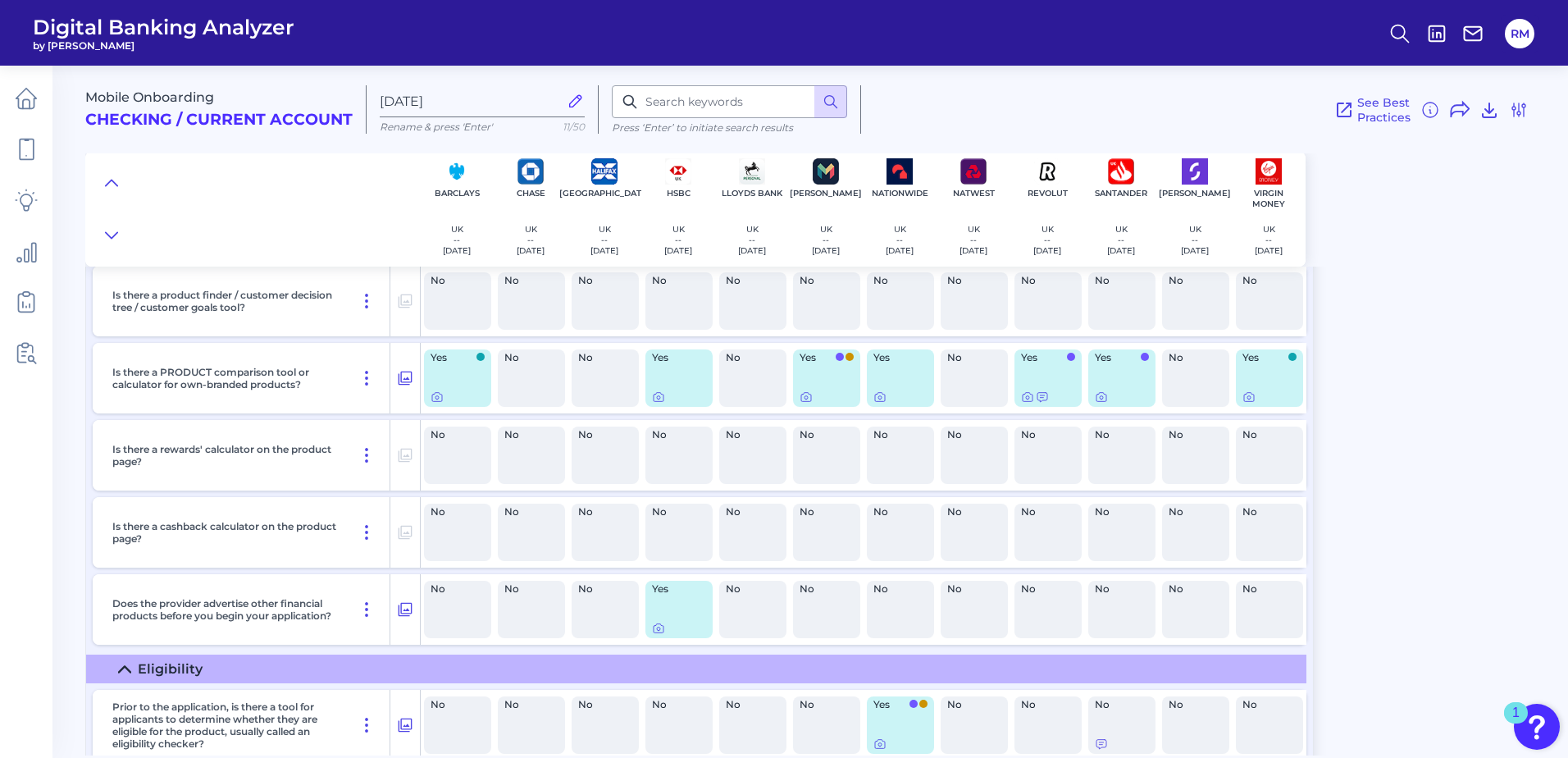
scroll to position [1641, 0]
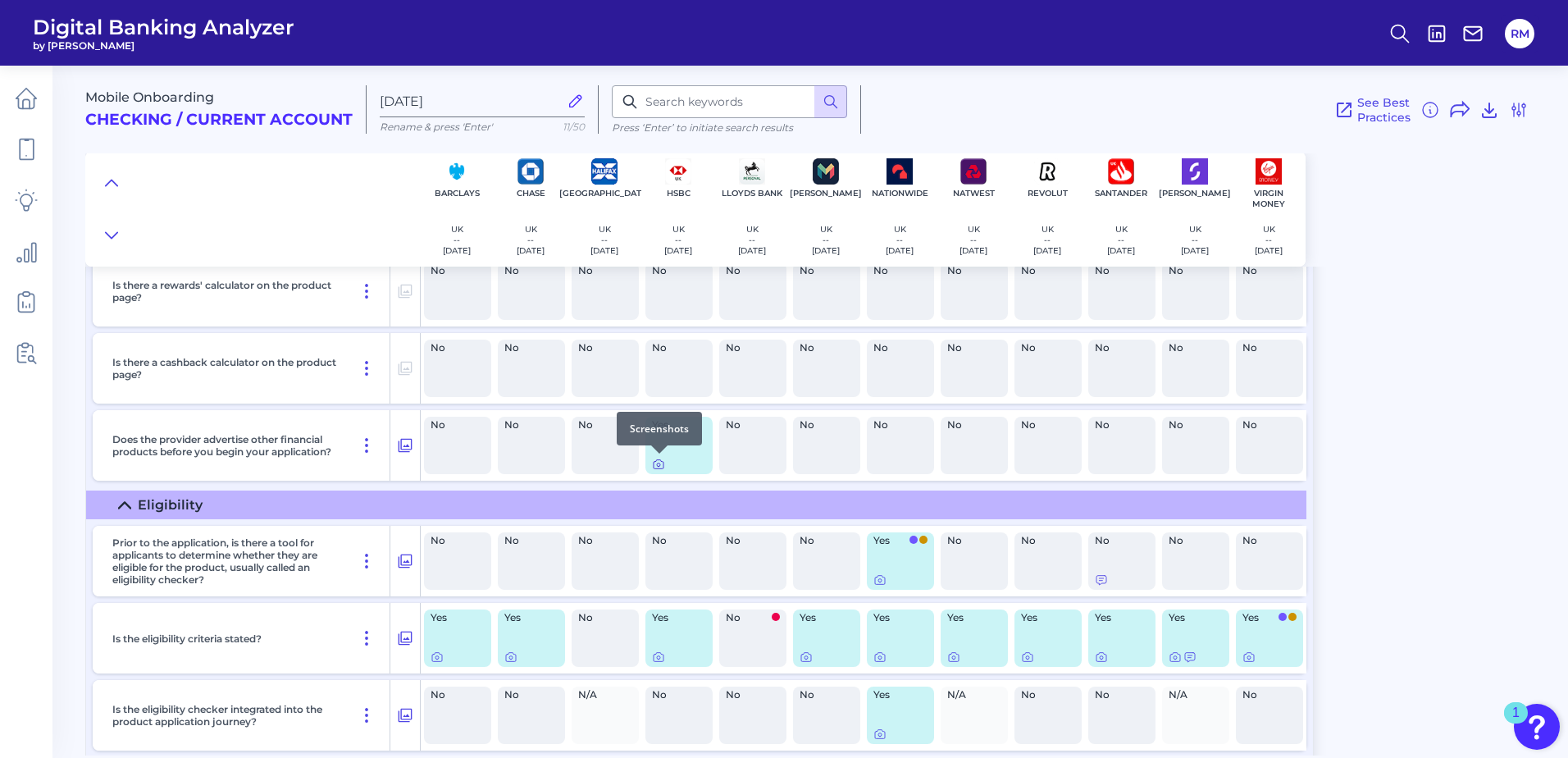
click at [653, 464] on icon at bounding box center [658, 464] width 10 height 9
click at [688, 438] on div "Yes" at bounding box center [679, 444] width 67 height 57
click at [651, 465] on icon at bounding box center [658, 464] width 13 height 13
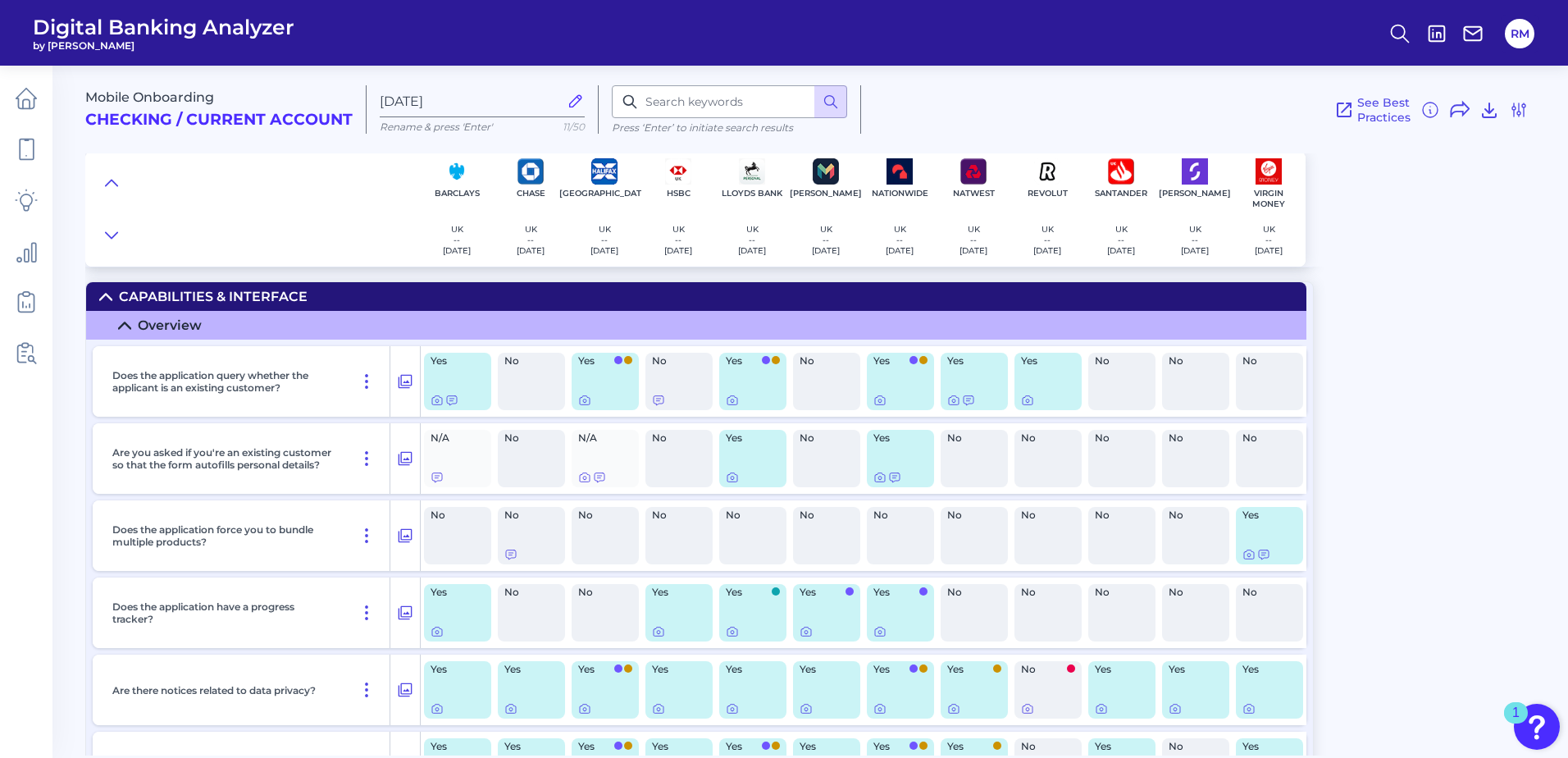
scroll to position [2871, 0]
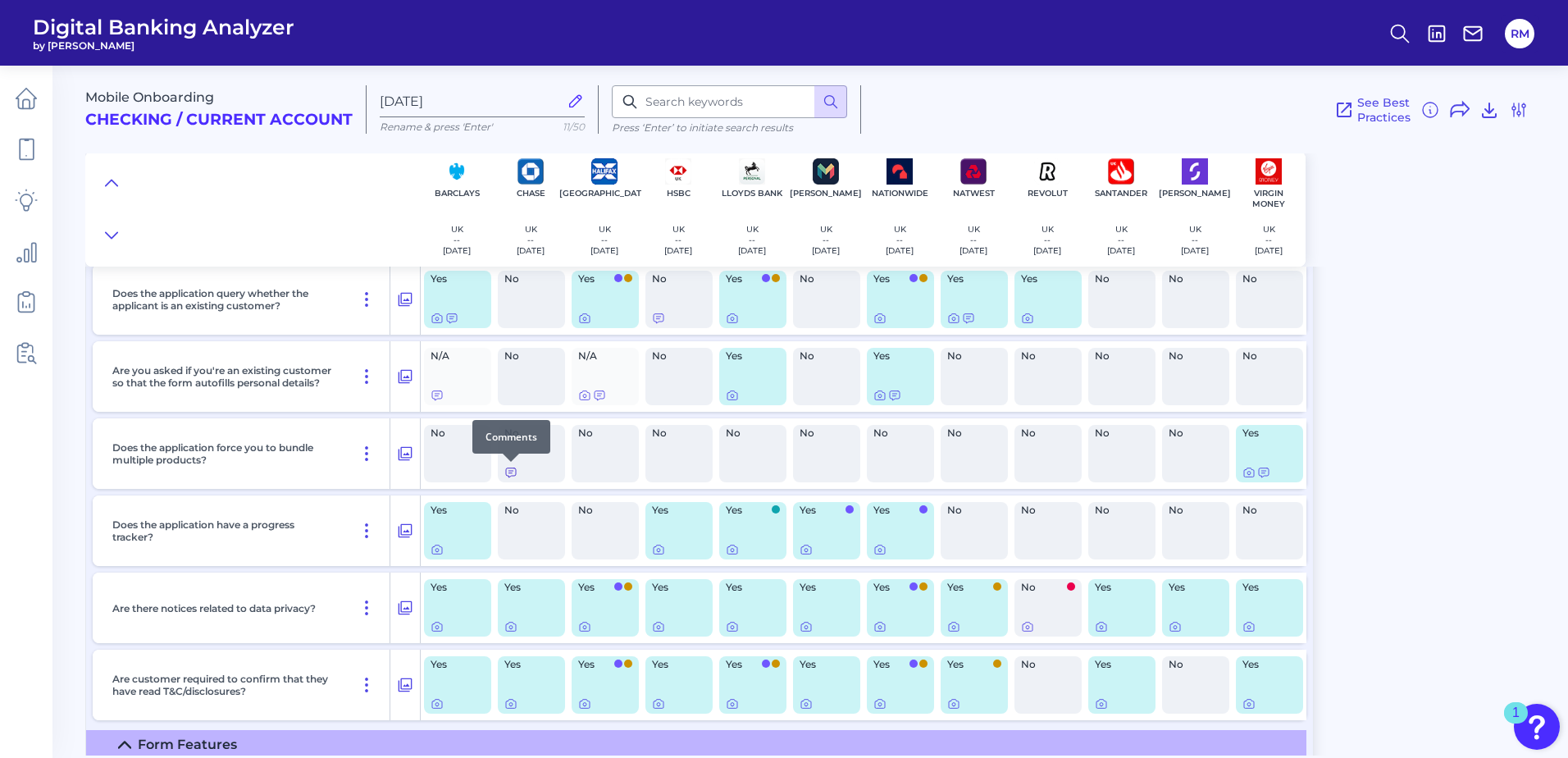
click at [511, 475] on icon at bounding box center [511, 473] width 13 height 13
click at [1265, 471] on icon at bounding box center [1263, 473] width 10 height 9
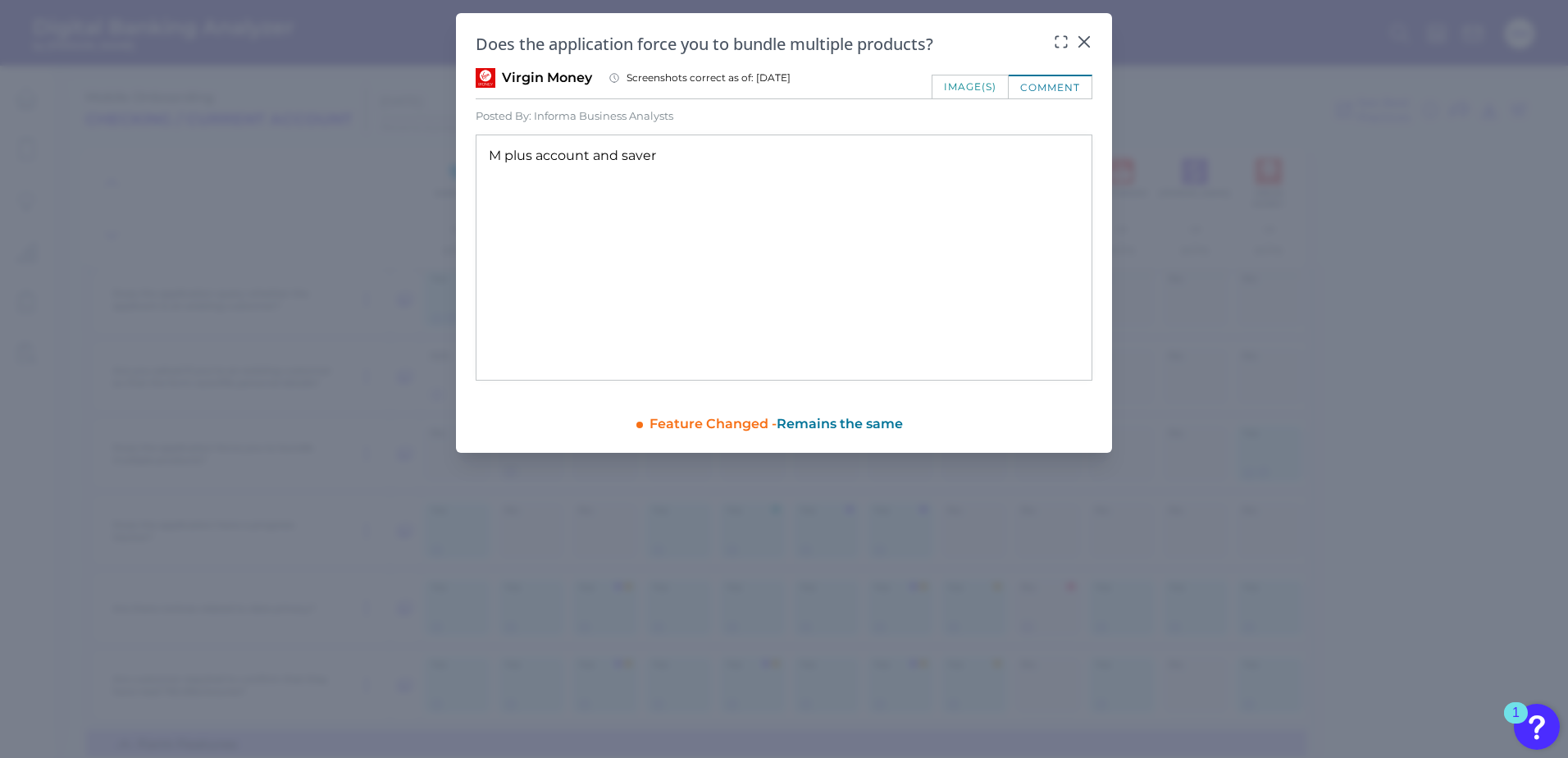
click at [1037, 89] on div "comment" at bounding box center [1050, 86] width 84 height 24
click at [998, 89] on div "image(s)" at bounding box center [969, 86] width 77 height 24
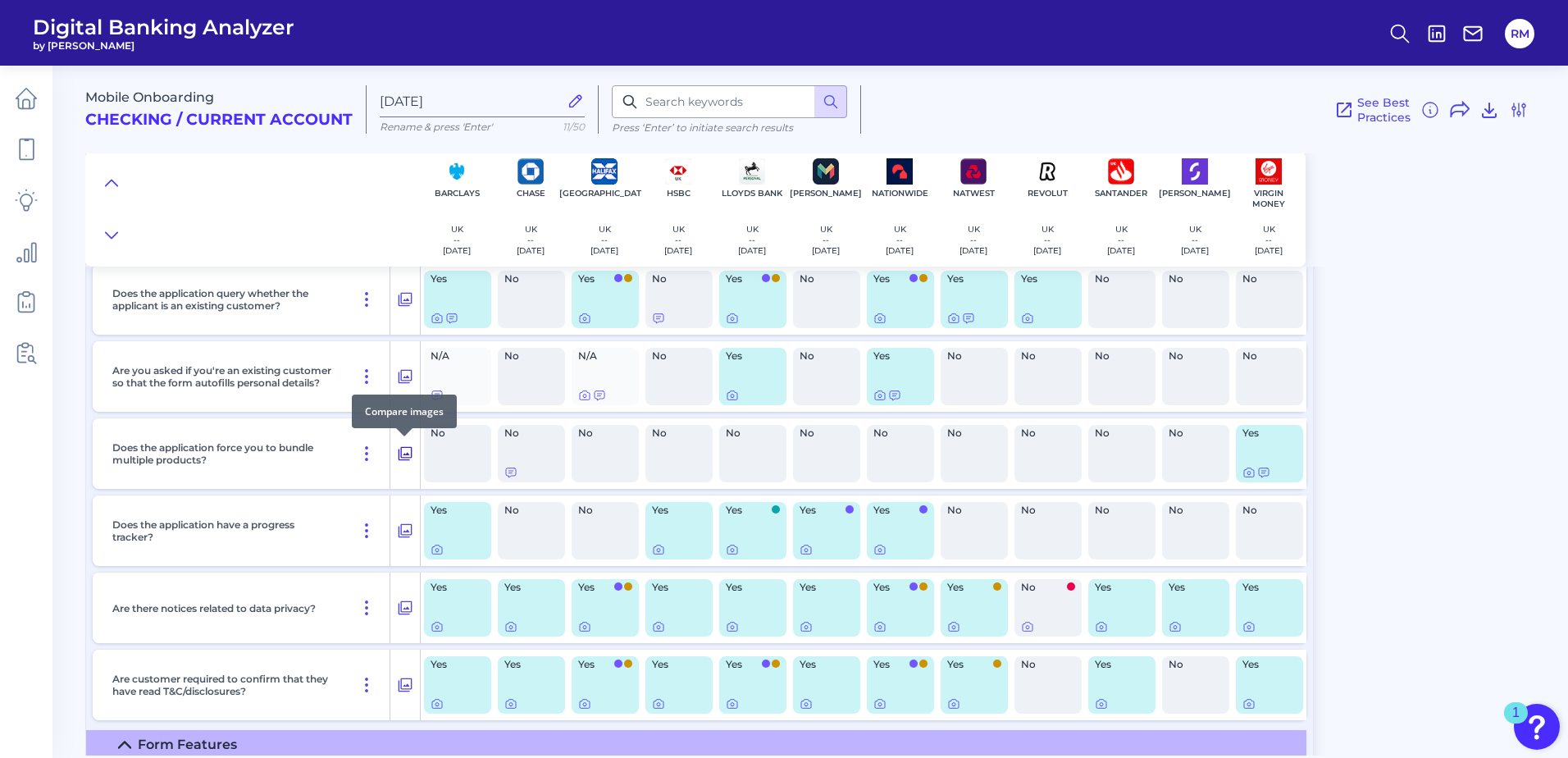
click at [406, 454] on icon at bounding box center [405, 454] width 14 height 14
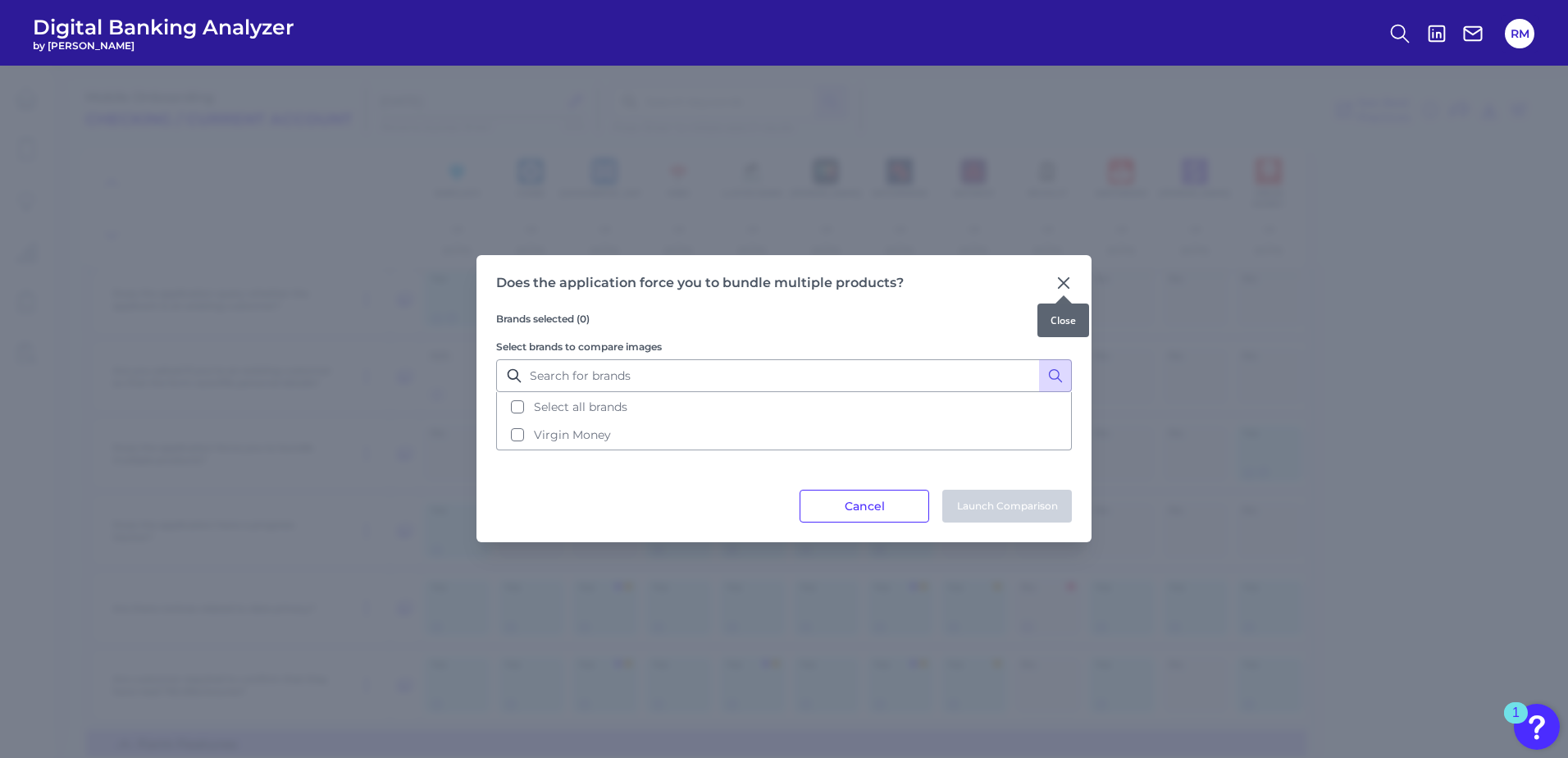
click at [1061, 279] on icon at bounding box center [1063, 283] width 16 height 16
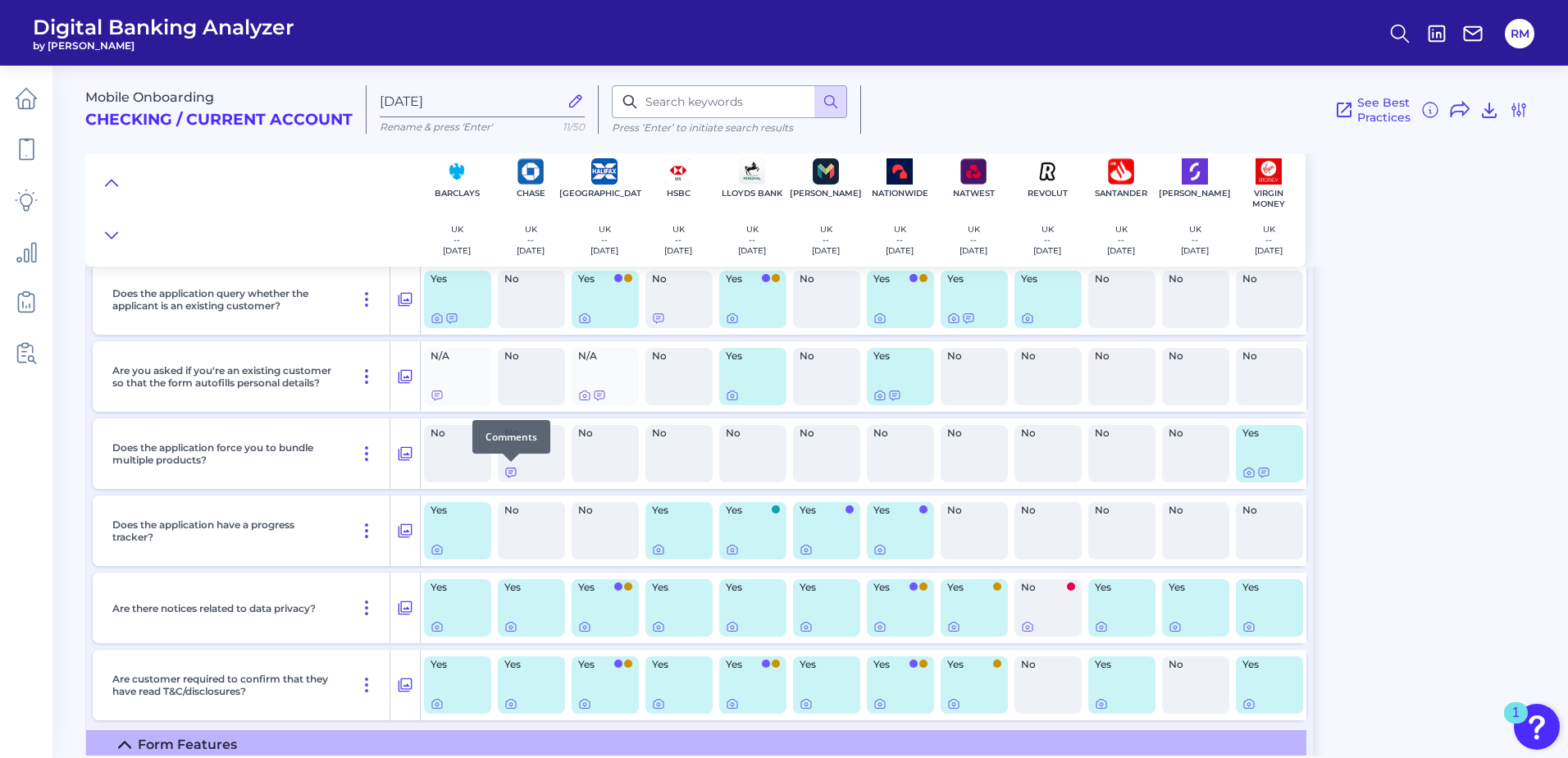
click at [507, 475] on icon at bounding box center [511, 473] width 13 height 13
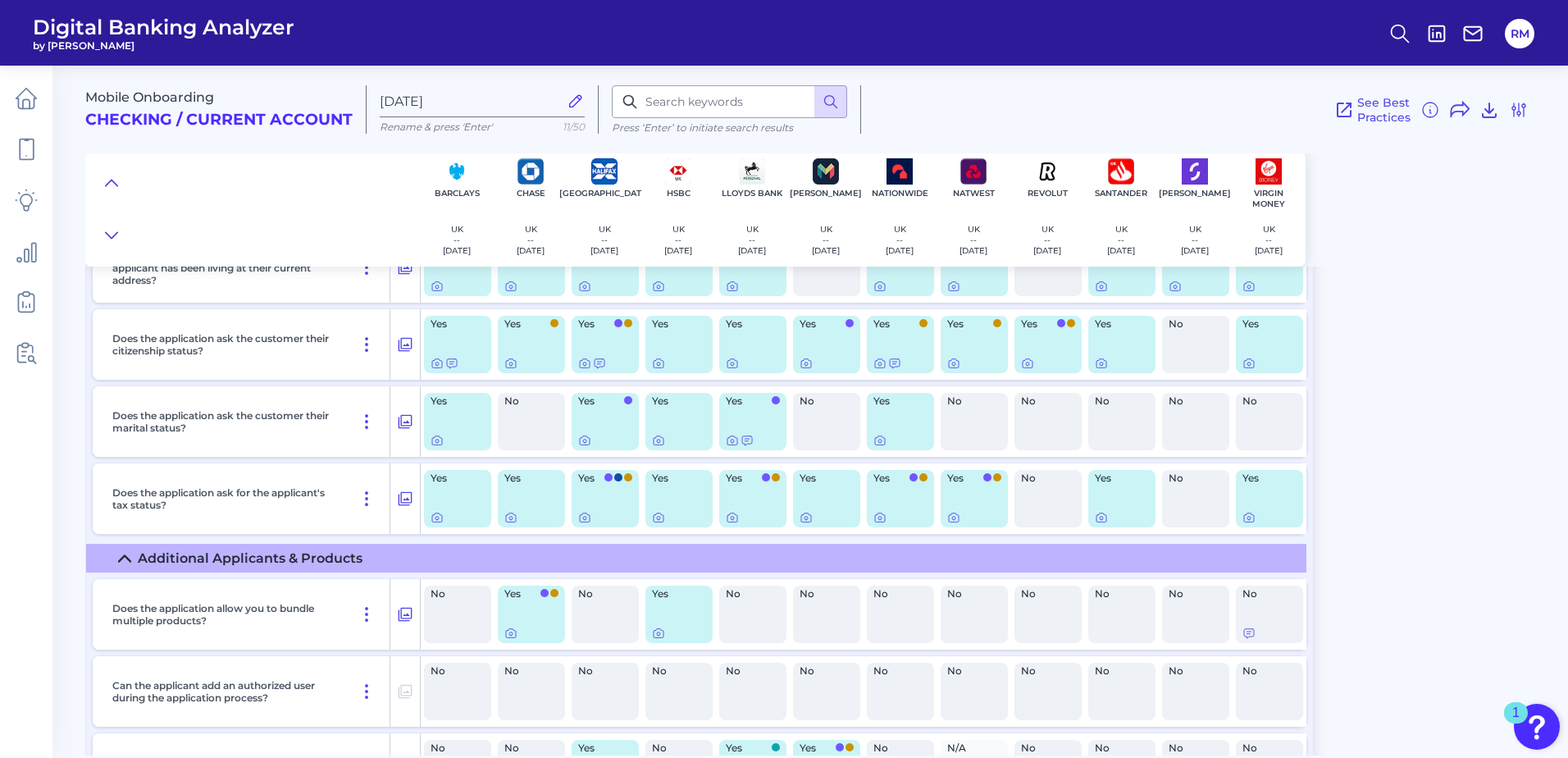
scroll to position [5906, 0]
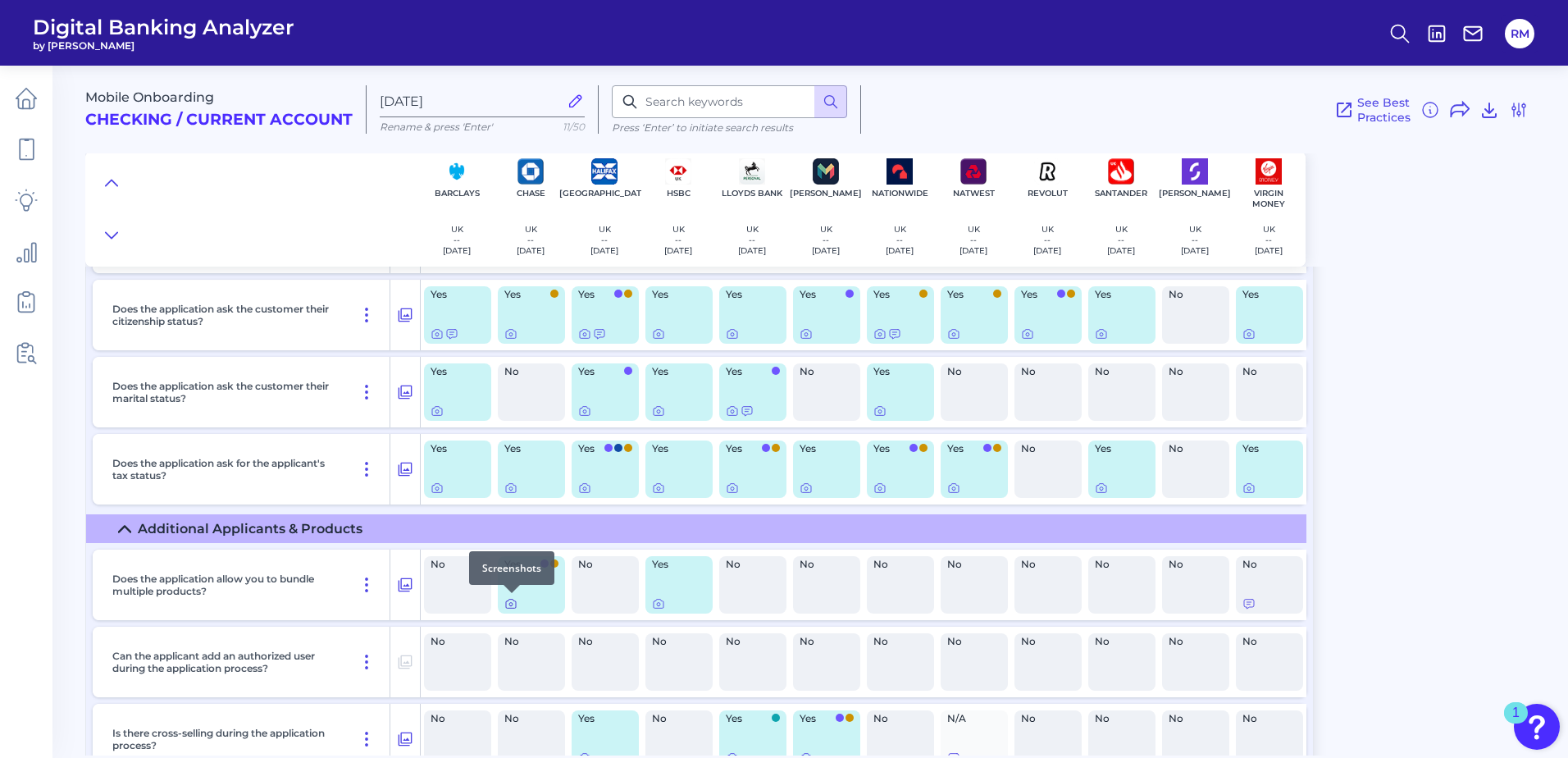
click at [509, 609] on icon at bounding box center [511, 603] width 13 height 13
click at [656, 606] on icon at bounding box center [658, 603] width 13 height 13
click at [1247, 607] on icon at bounding box center [1248, 603] width 13 height 13
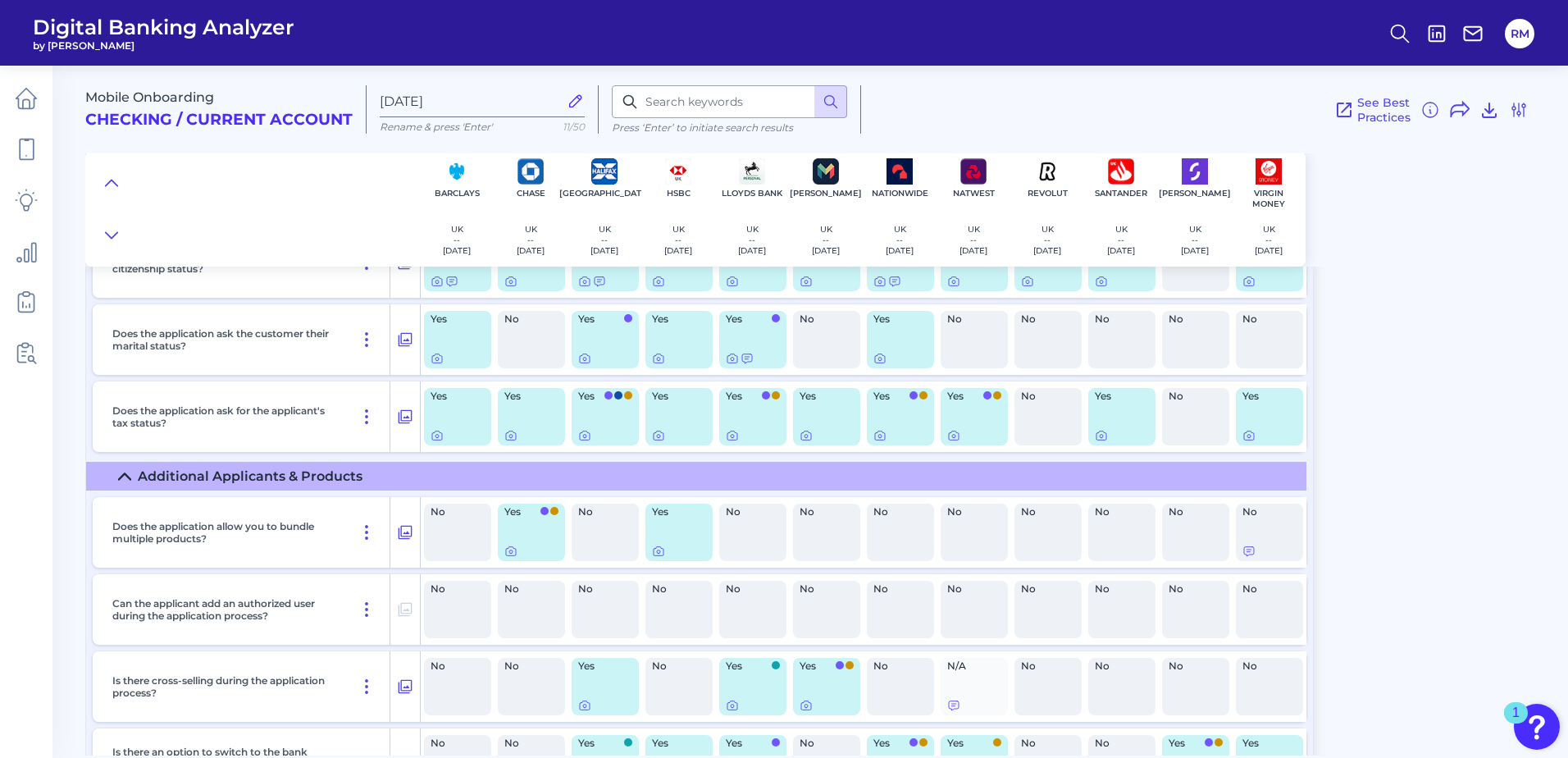
scroll to position [5988, 0]
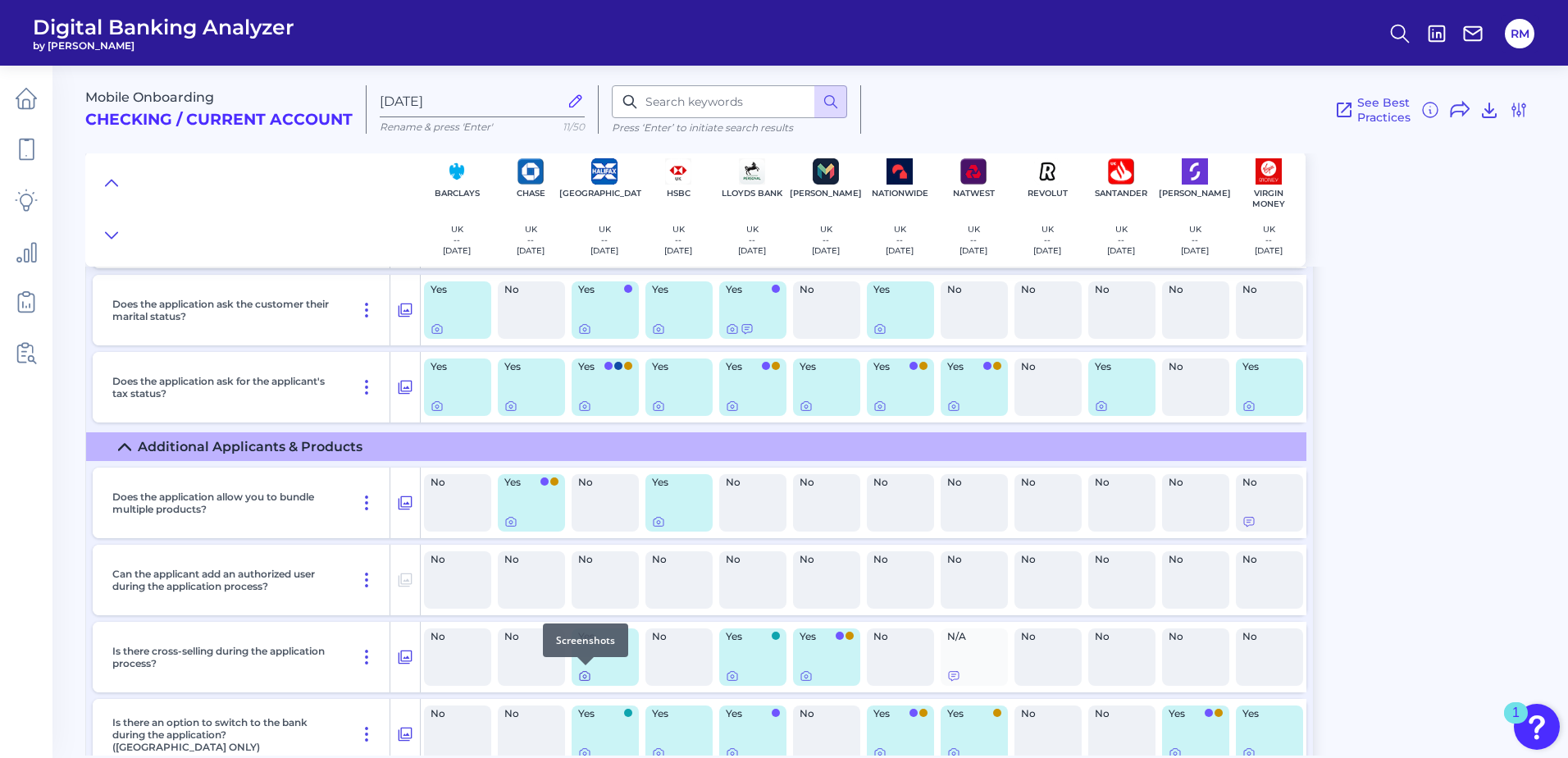
click at [590, 676] on icon at bounding box center [584, 676] width 10 height 9
click at [657, 522] on icon at bounding box center [659, 523] width 4 height 4
click at [735, 678] on icon at bounding box center [732, 675] width 13 height 13
click at [804, 677] on icon at bounding box center [806, 677] width 4 height 4
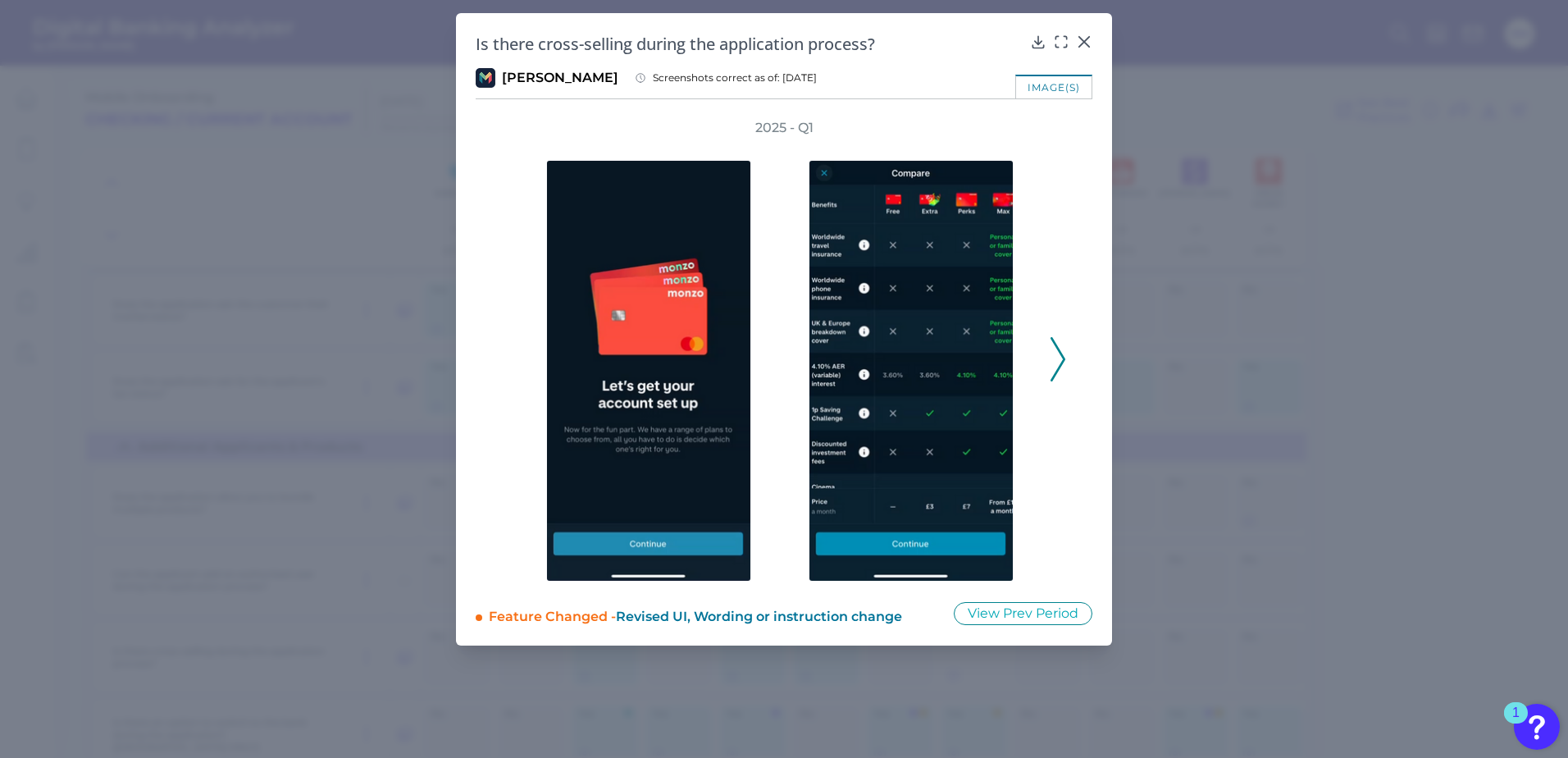
click at [1060, 369] on icon at bounding box center [1057, 359] width 15 height 45
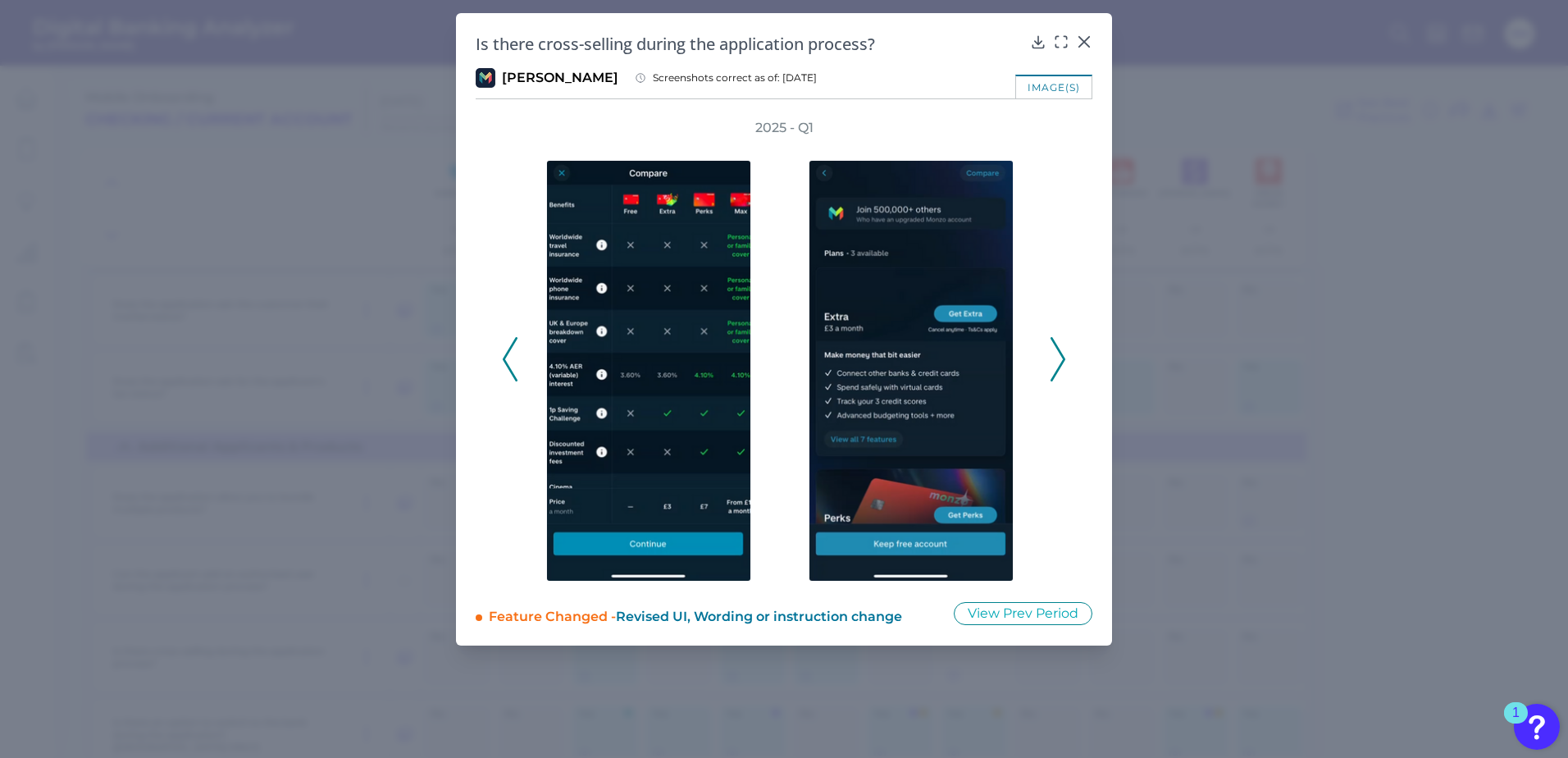
click at [1049, 366] on button at bounding box center [1057, 359] width 16 height 45
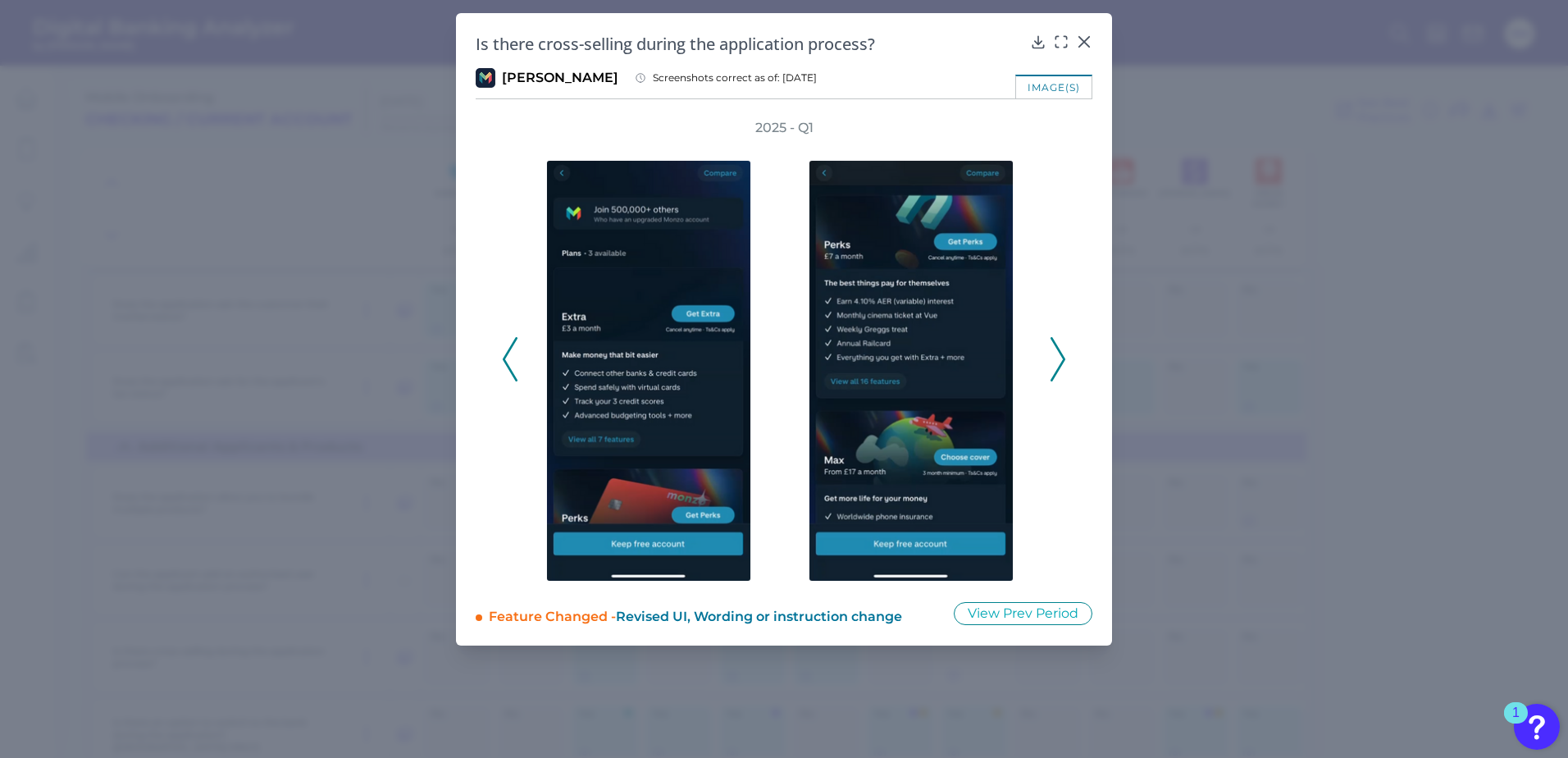
click at [1057, 364] on icon at bounding box center [1057, 359] width 15 height 45
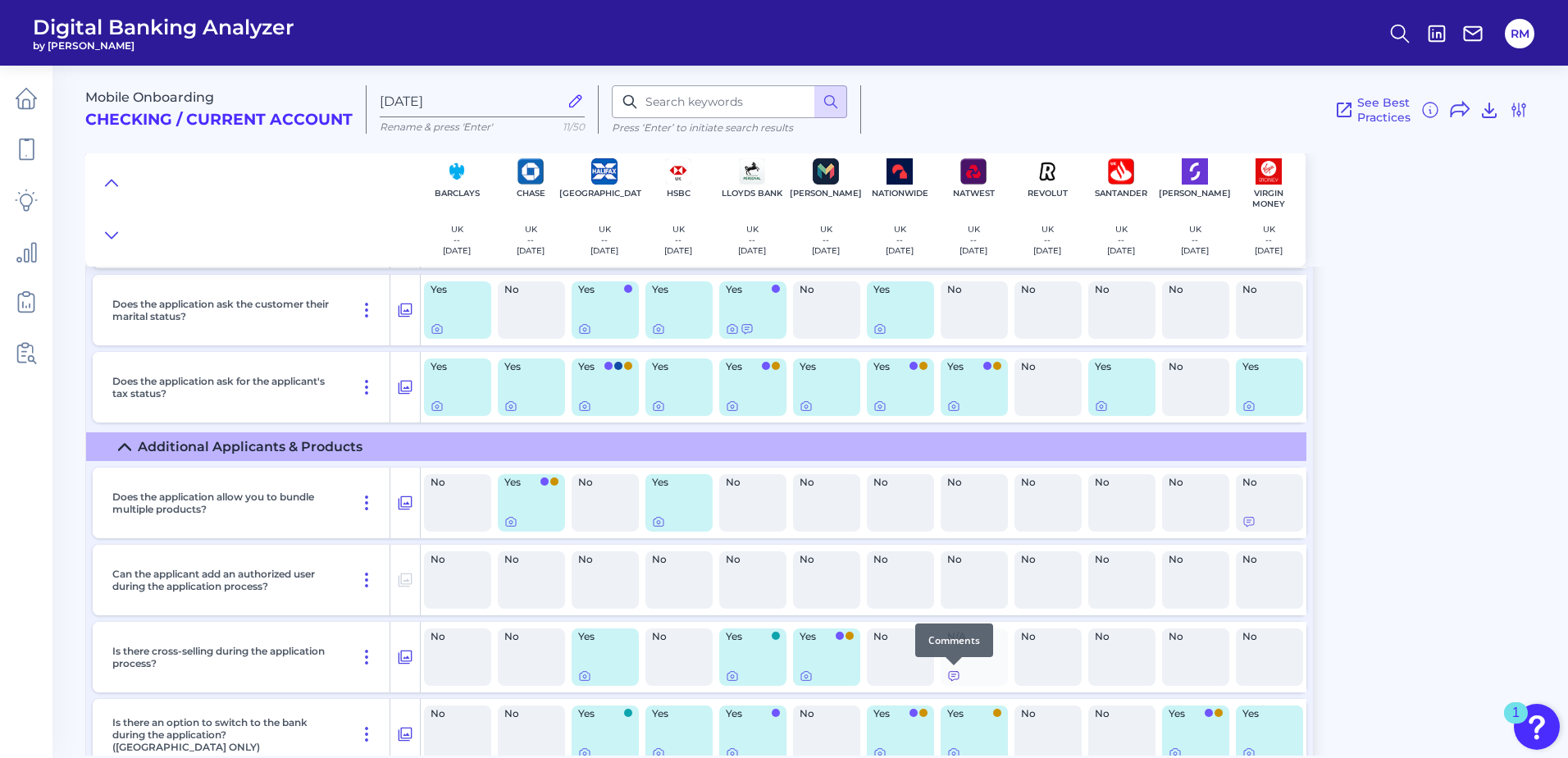
click at [954, 676] on icon at bounding box center [953, 675] width 13 height 13
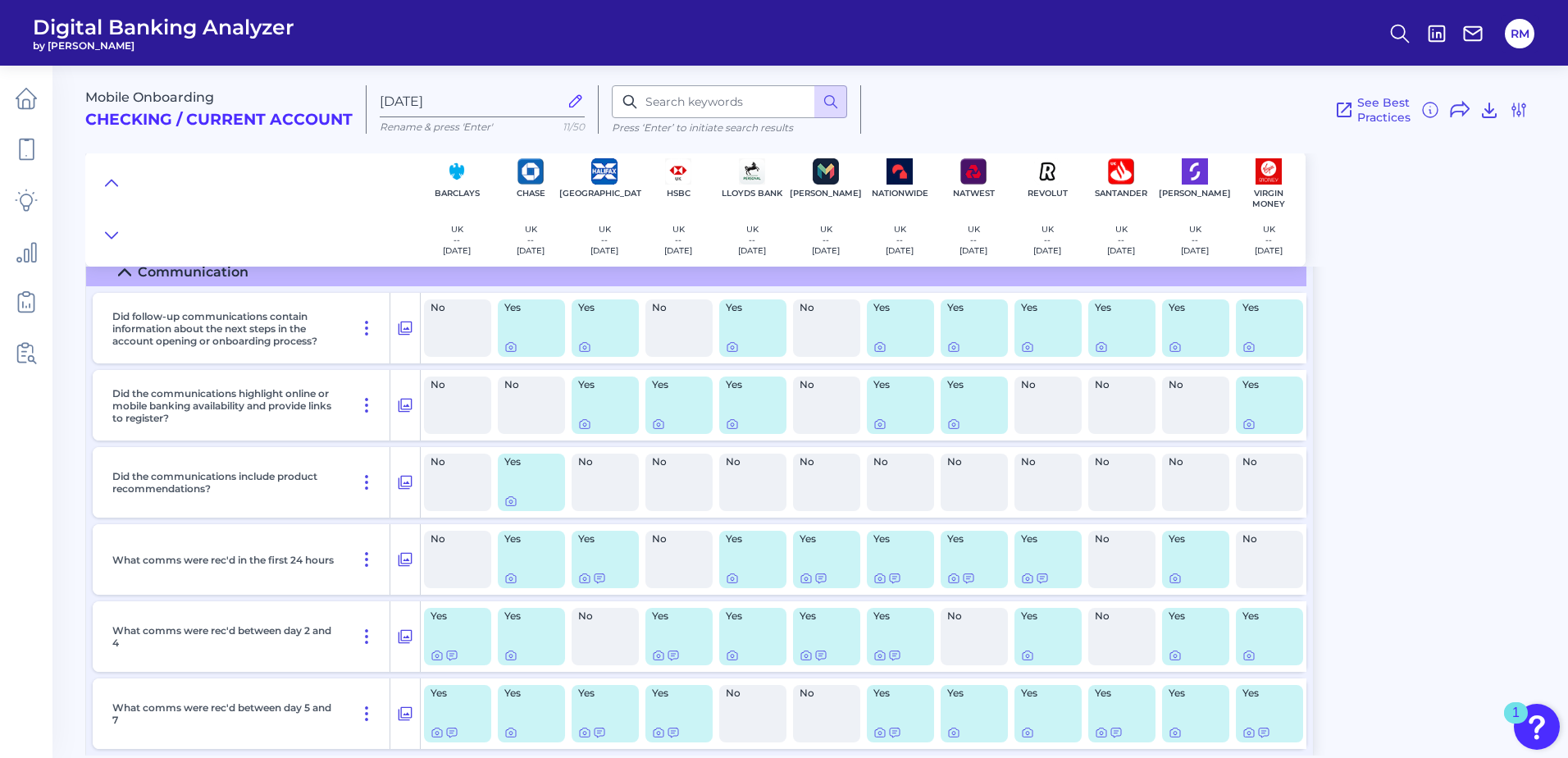
scroll to position [14850, 0]
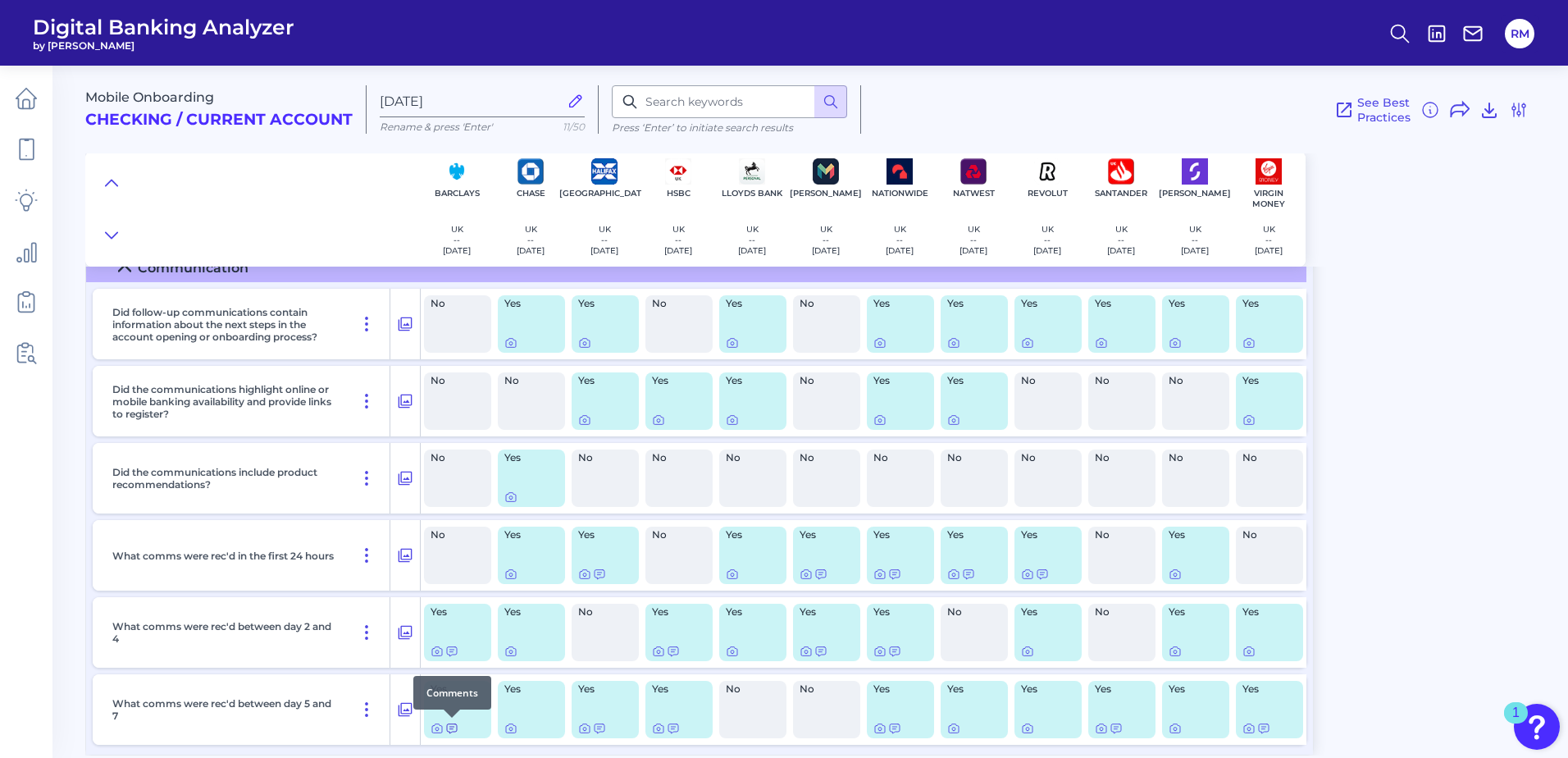
click at [454, 728] on icon at bounding box center [452, 728] width 13 height 13
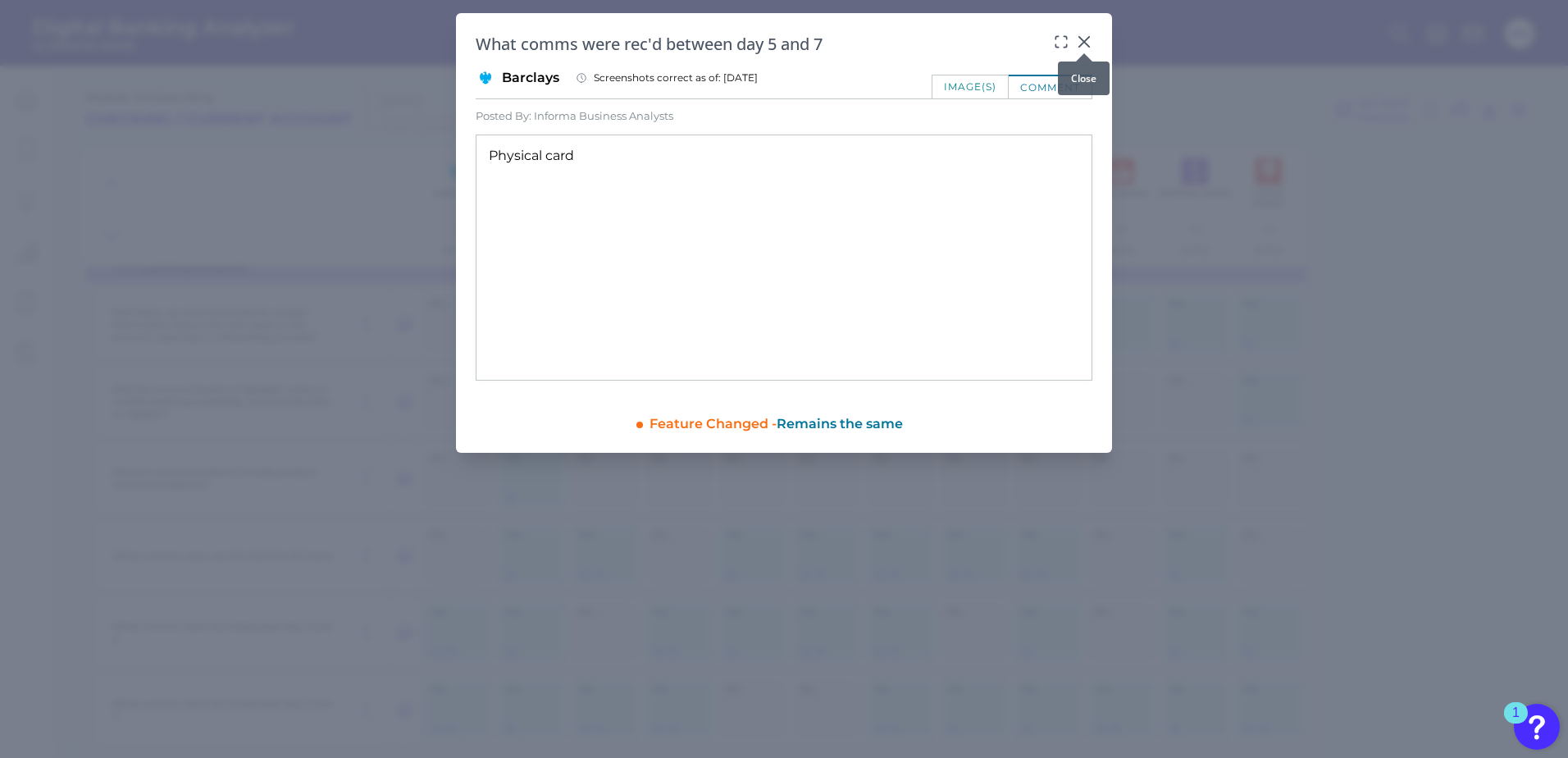
click at [1091, 38] on icon at bounding box center [1084, 42] width 16 height 16
